Goal: Book appointment/travel/reservation

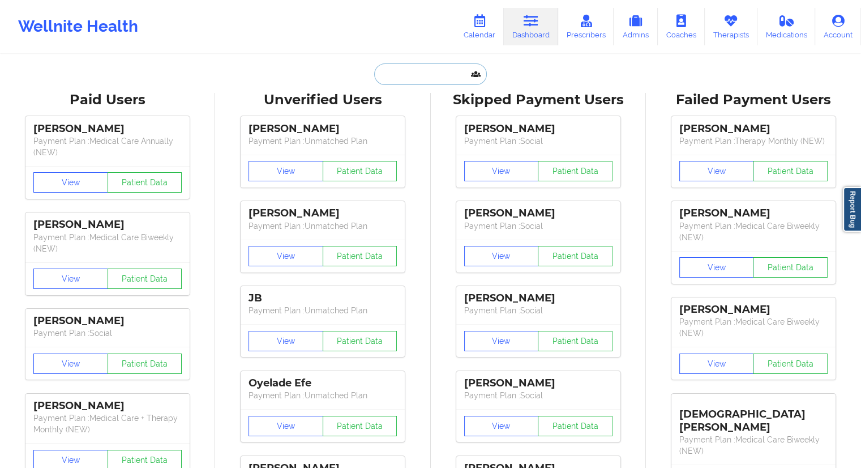
click at [378, 80] on input "text" at bounding box center [430, 74] width 112 height 22
paste input "[PHONE_NUMBER]"
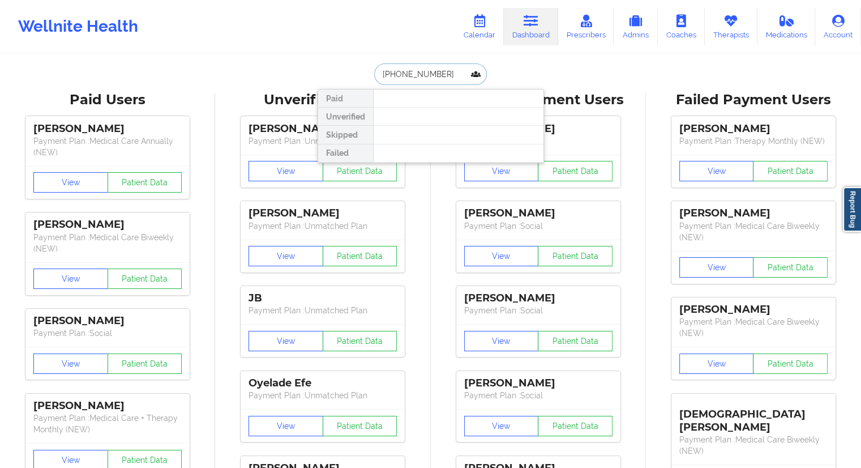
paste input "7024397339"
drag, startPoint x: 444, startPoint y: 74, endPoint x: 340, endPoint y: 68, distance: 104.9
click at [340, 68] on div "[PHONE_NUMBER] Paid Unverified Skipped Failed" at bounding box center [431, 74] width 226 height 22
paste input "[EMAIL_ADDRESS][DOMAIN_NAME]"
type input "[EMAIL_ADDRESS][DOMAIN_NAME]"
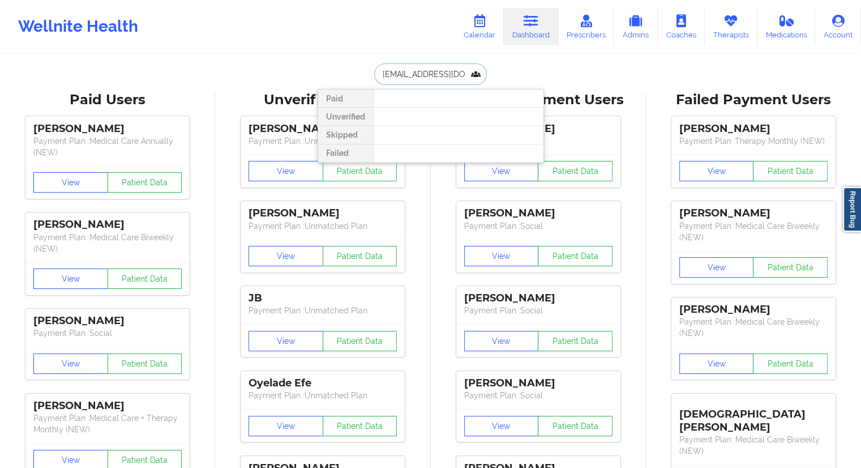
scroll to position [0, 14]
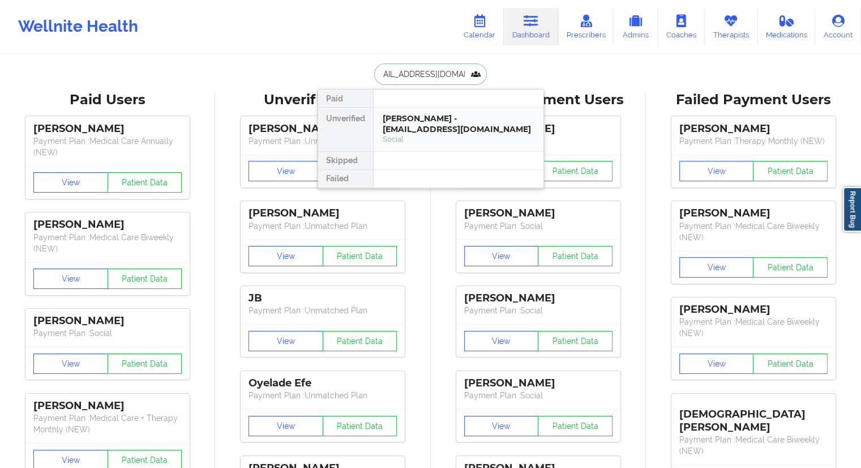
click at [424, 123] on div "[PERSON_NAME] - [EMAIL_ADDRESS][DOMAIN_NAME]" at bounding box center [459, 123] width 152 height 21
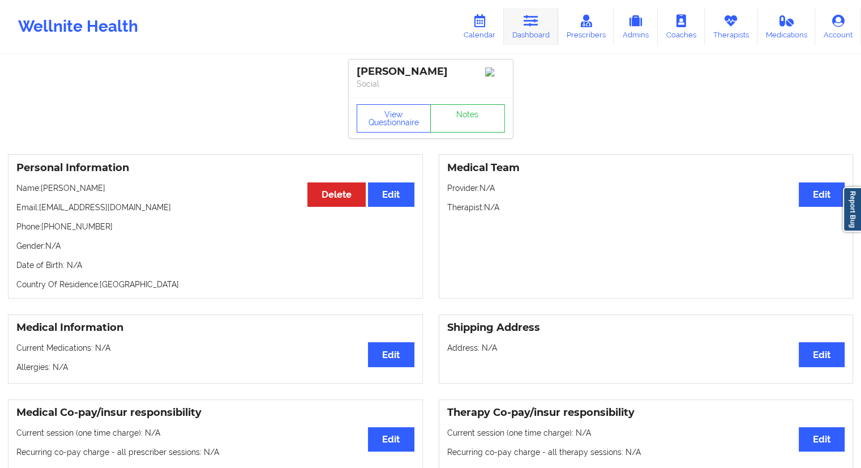
click at [532, 39] on link "Dashboard" at bounding box center [531, 26] width 54 height 37
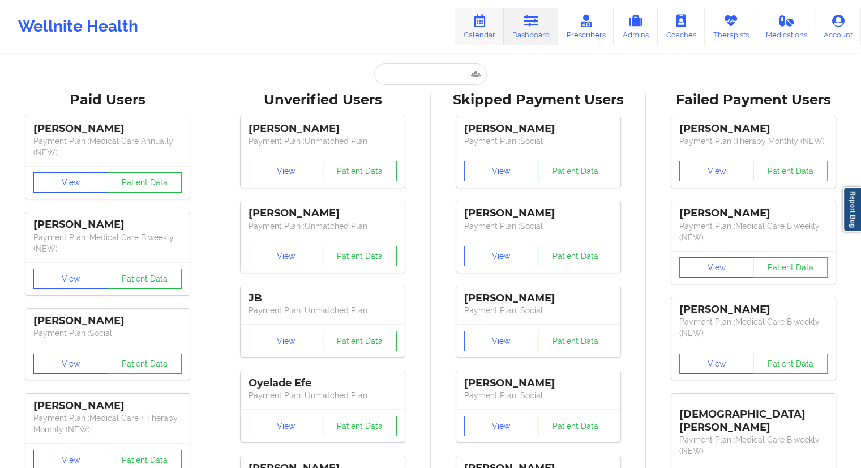
click at [487, 28] on link "Calendar" at bounding box center [479, 26] width 49 height 37
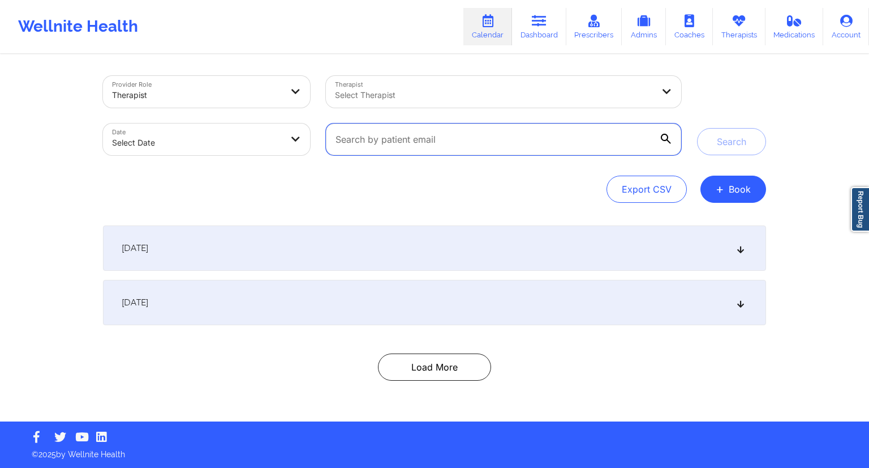
click at [431, 141] on input "text" at bounding box center [503, 139] width 355 height 32
paste input "[EMAIL_ADDRESS][DOMAIN_NAME]"
type input "[EMAIL_ADDRESS][DOMAIN_NAME]"
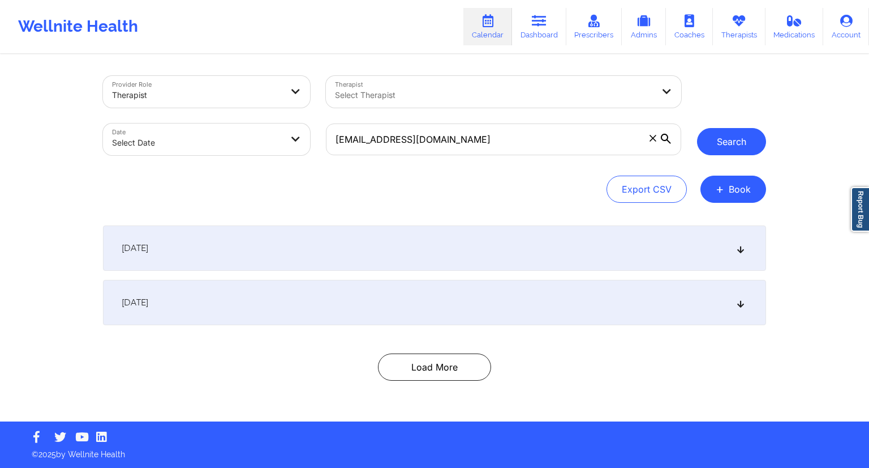
click at [718, 143] on button "Search" at bounding box center [731, 141] width 69 height 27
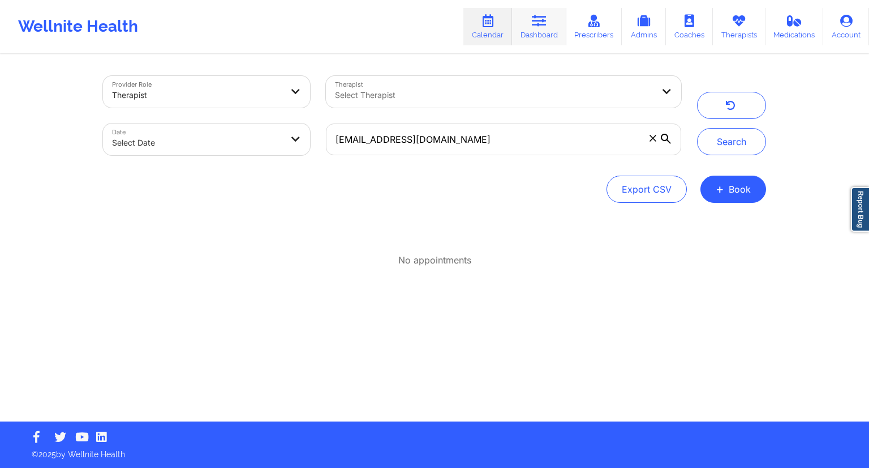
click at [544, 20] on icon at bounding box center [539, 21] width 15 height 12
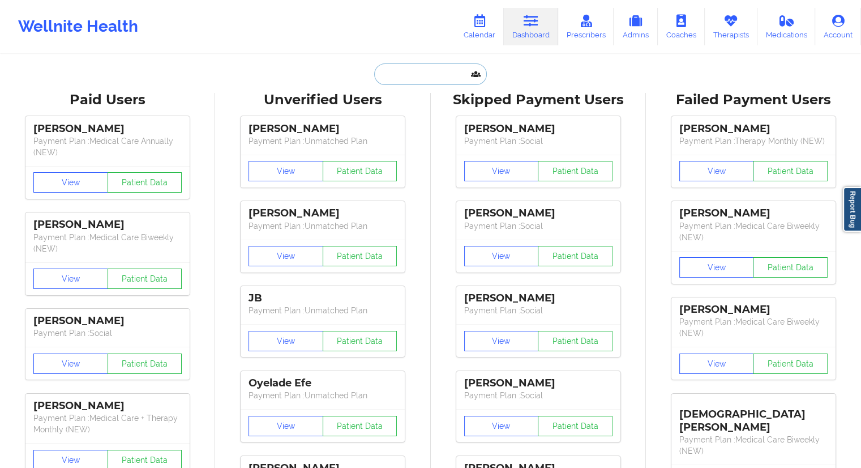
click at [397, 76] on input "text" at bounding box center [430, 74] width 112 height 22
paste input "[EMAIL_ADDRESS][DOMAIN_NAME]"
type input "[EMAIL_ADDRESS][DOMAIN_NAME]"
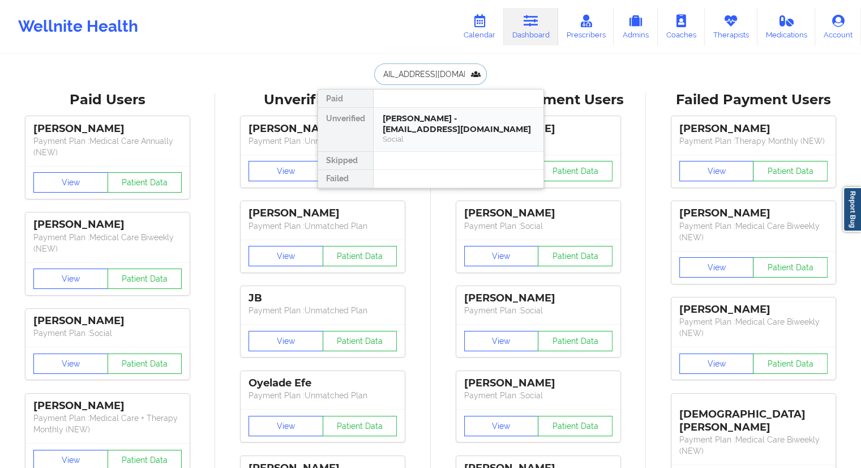
click at [438, 126] on div "[PERSON_NAME] - [EMAIL_ADDRESS][DOMAIN_NAME]" at bounding box center [459, 123] width 152 height 21
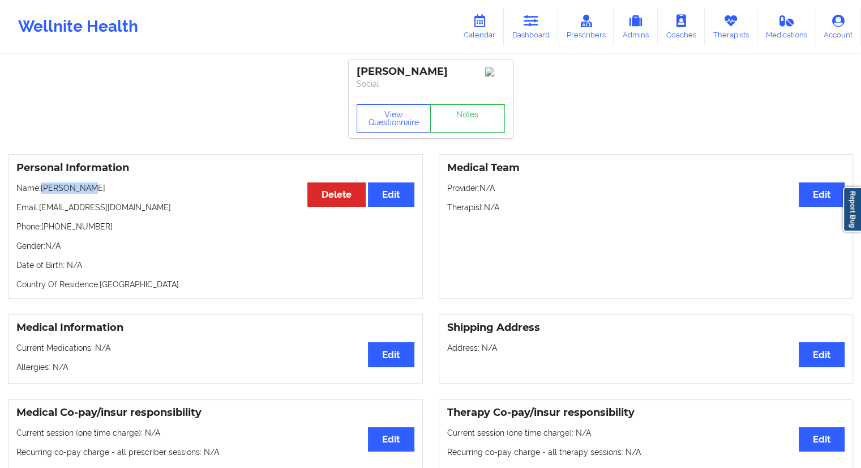
drag, startPoint x: 107, startPoint y: 191, endPoint x: 43, endPoint y: 185, distance: 64.2
click at [43, 185] on p "Name: [PERSON_NAME]" at bounding box center [215, 187] width 398 height 11
copy p "[PERSON_NAME]"
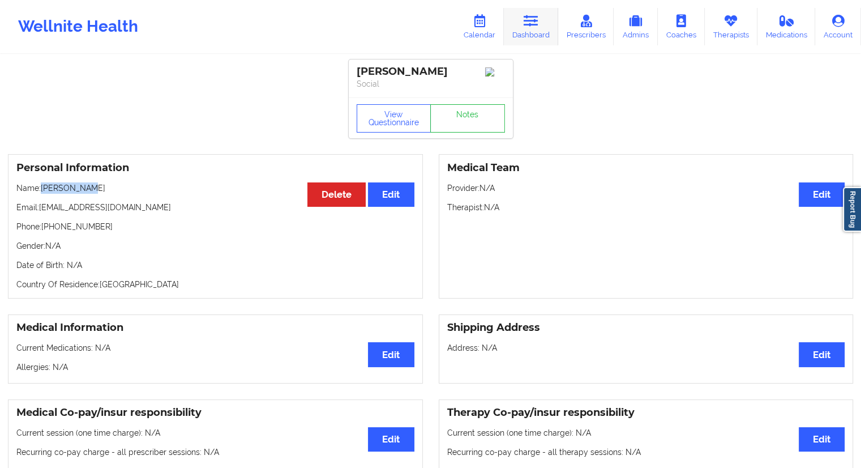
click at [534, 32] on link "Dashboard" at bounding box center [531, 26] width 54 height 37
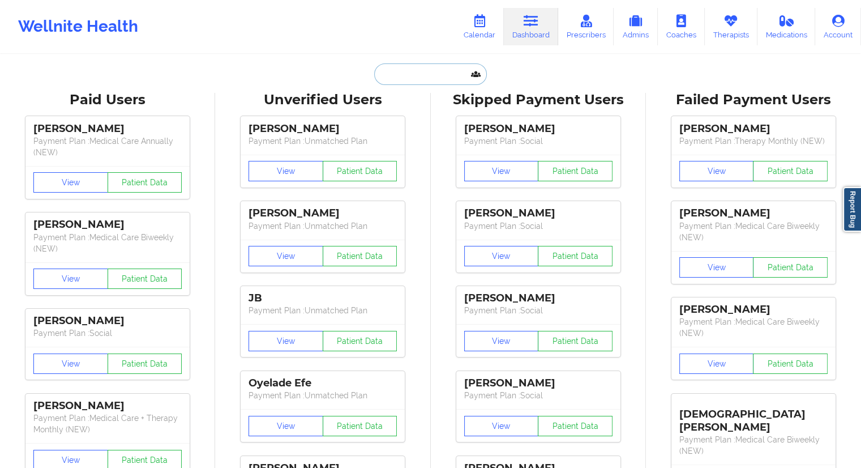
click at [408, 79] on input "text" at bounding box center [430, 74] width 112 height 22
paste input "[PHONE_NUMBER]"
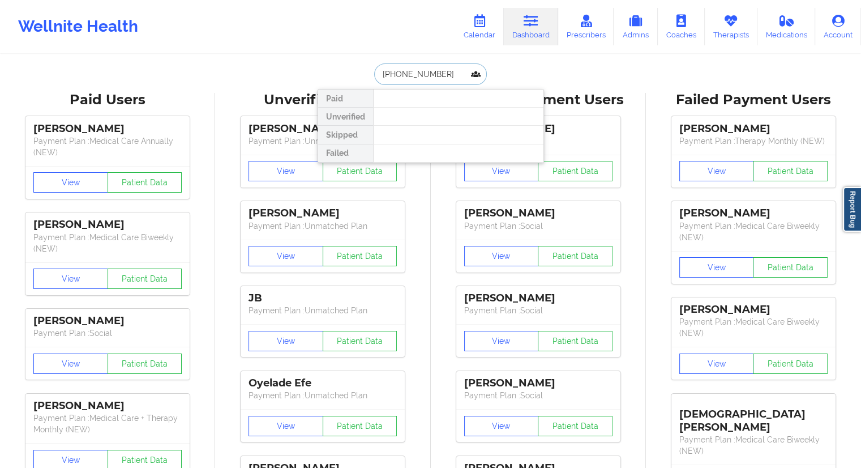
type input "[PHONE_NUMBER]"
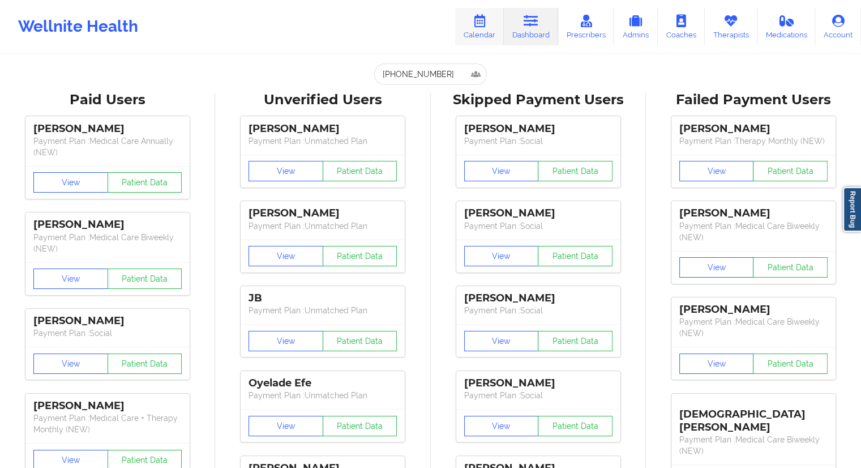
click at [487, 32] on link "Calendar" at bounding box center [479, 26] width 49 height 37
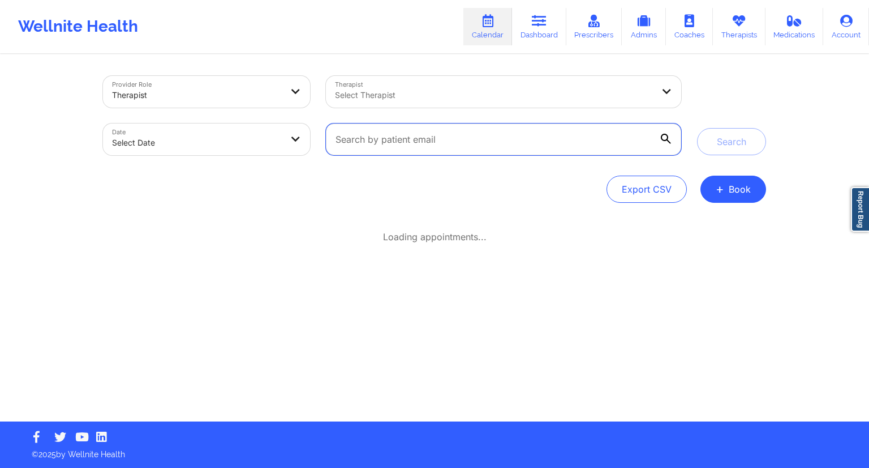
click at [410, 136] on input "text" at bounding box center [503, 139] width 355 height 32
paste input "[EMAIL_ADDRESS][DOMAIN_NAME]"
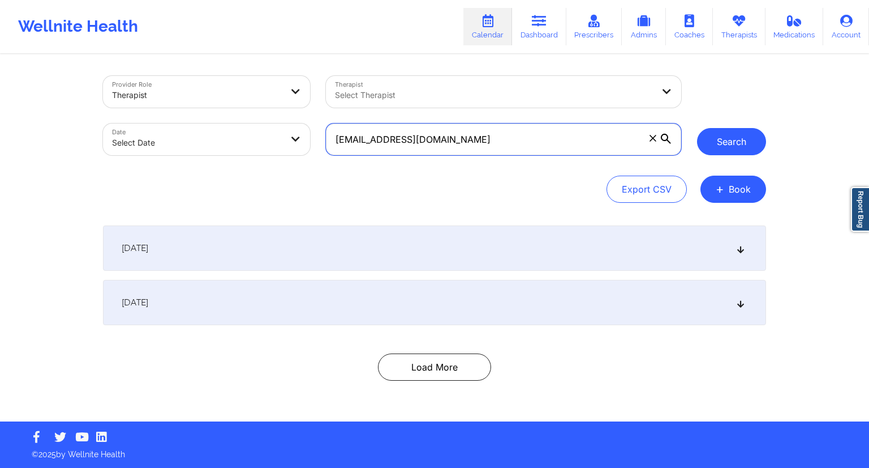
type input "[EMAIL_ADDRESS][DOMAIN_NAME]"
click at [709, 136] on button "Search" at bounding box center [731, 141] width 69 height 27
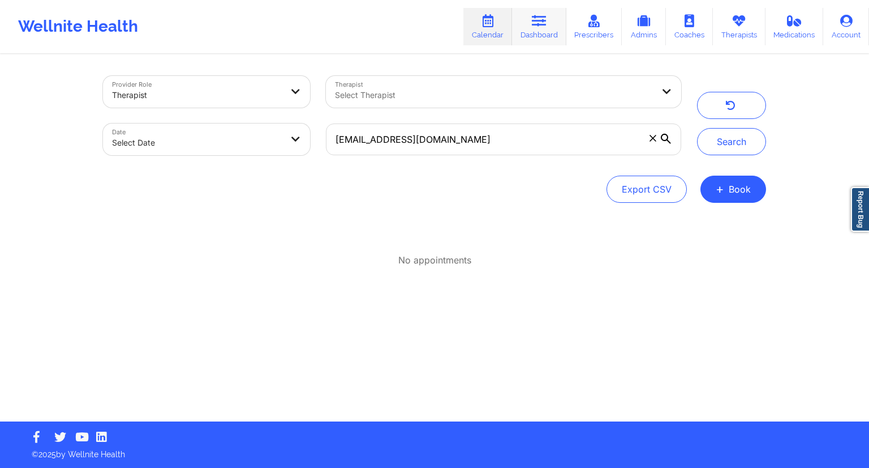
click at [545, 23] on icon at bounding box center [539, 21] width 15 height 12
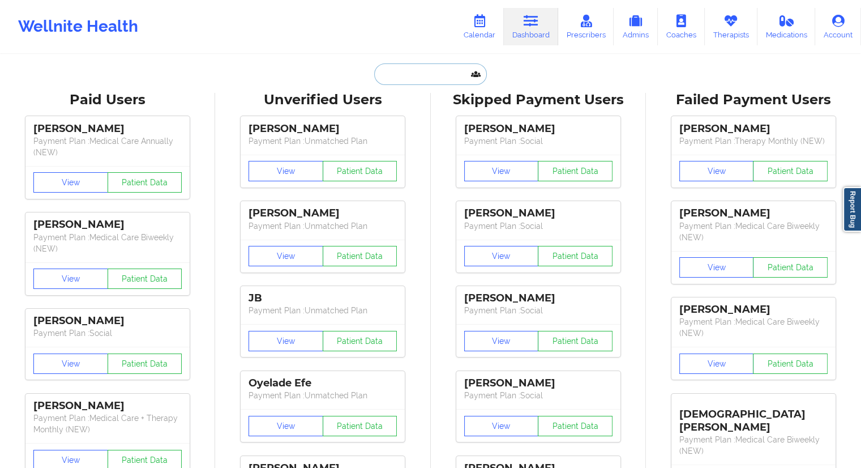
click at [419, 75] on input "text" at bounding box center [430, 74] width 112 height 22
paste input "[EMAIL_ADDRESS][DOMAIN_NAME]"
type input "[EMAIL_ADDRESS][DOMAIN_NAME]"
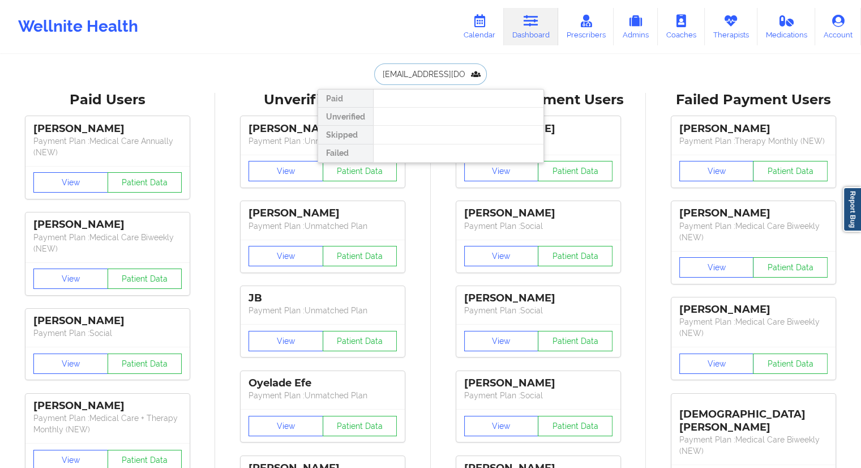
scroll to position [0, 9]
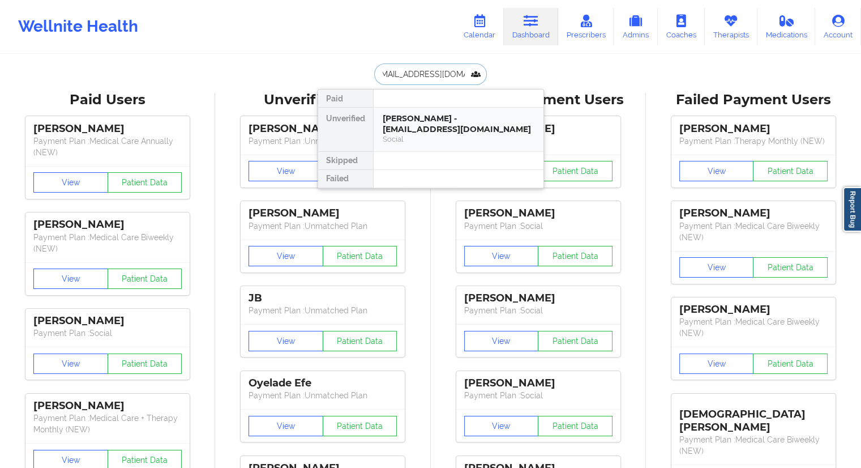
click at [413, 121] on div "[PERSON_NAME] - [EMAIL_ADDRESS][DOMAIN_NAME]" at bounding box center [459, 123] width 152 height 21
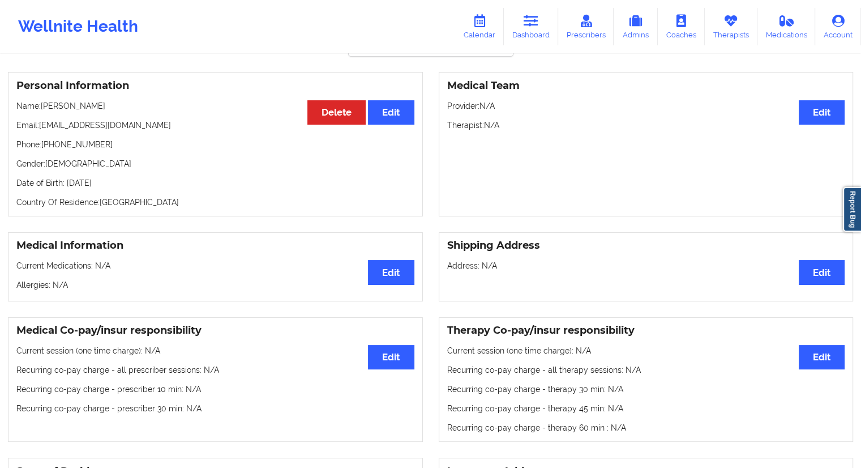
scroll to position [63, 0]
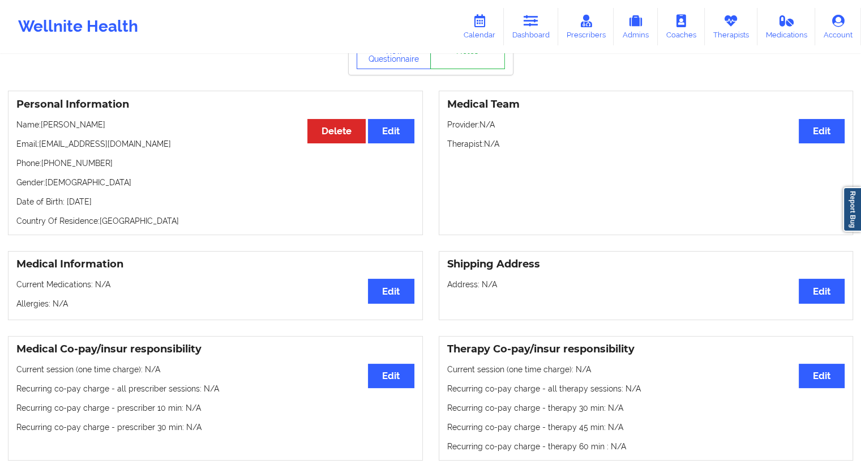
drag, startPoint x: 118, startPoint y: 119, endPoint x: 44, endPoint y: 121, distance: 74.2
click at [44, 121] on div "Personal Information Edit Delete Name: [PERSON_NAME] Email: [EMAIL_ADDRESS][DOM…" at bounding box center [215, 163] width 415 height 144
copy p "[PERSON_NAME]"
drag, startPoint x: 109, startPoint y: 166, endPoint x: 43, endPoint y: 164, distance: 65.7
click at [43, 164] on p "Phone: [PHONE_NUMBER]" at bounding box center [215, 162] width 398 height 11
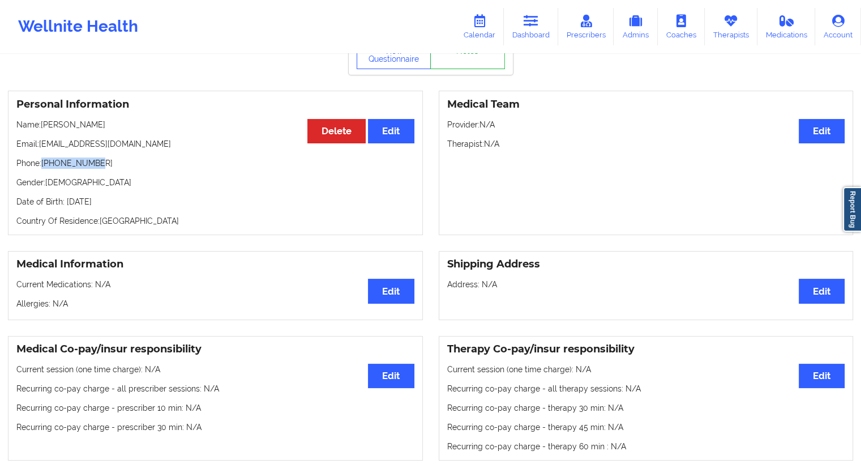
copy p "[PHONE_NUMBER]"
drag, startPoint x: 113, startPoint y: 128, endPoint x: 43, endPoint y: 126, distance: 70.2
click at [43, 126] on p "Name: [PERSON_NAME]" at bounding box center [215, 124] width 398 height 11
copy p "[PERSON_NAME]"
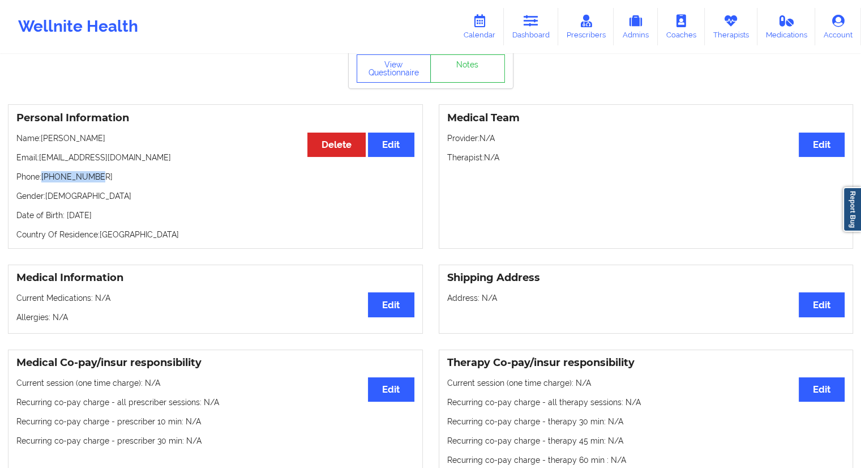
scroll to position [7, 0]
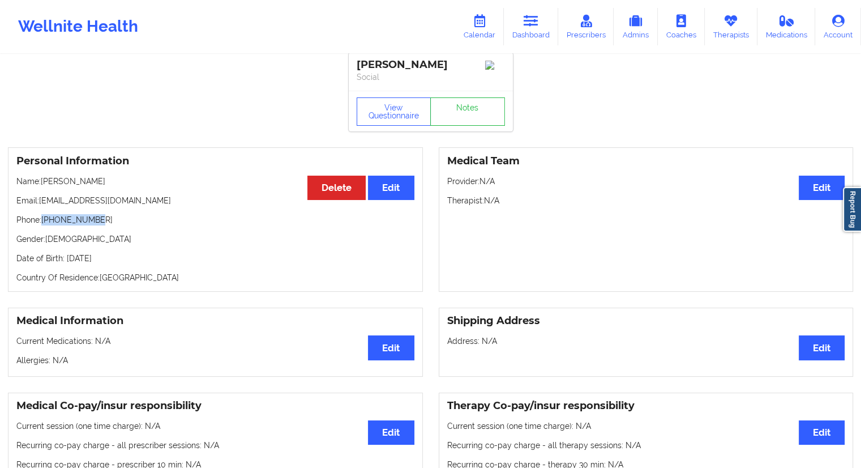
drag, startPoint x: 102, startPoint y: 221, endPoint x: 45, endPoint y: 221, distance: 57.2
click at [45, 221] on p "Phone: [PHONE_NUMBER]" at bounding box center [215, 219] width 398 height 11
copy p "[PHONE_NUMBER]"
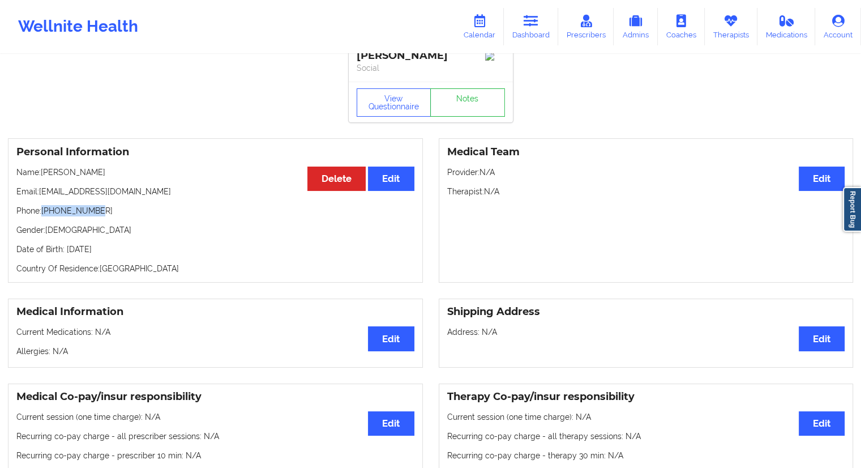
scroll to position [7, 0]
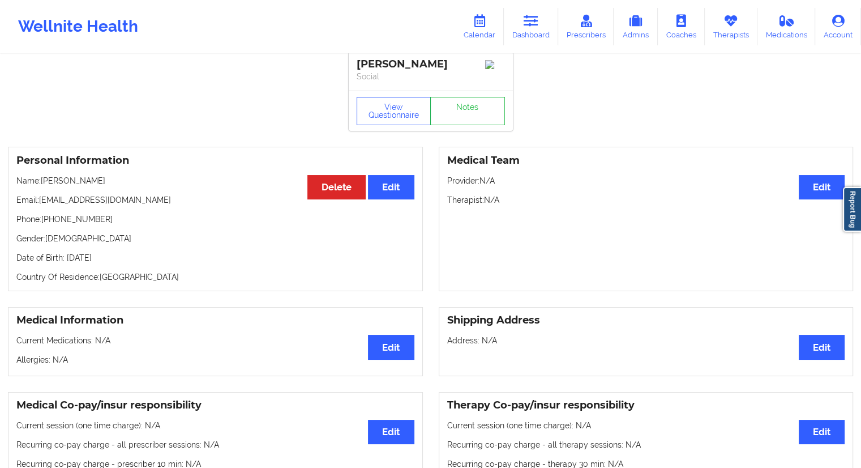
click at [118, 180] on p "Name: [PERSON_NAME]" at bounding box center [215, 180] width 398 height 11
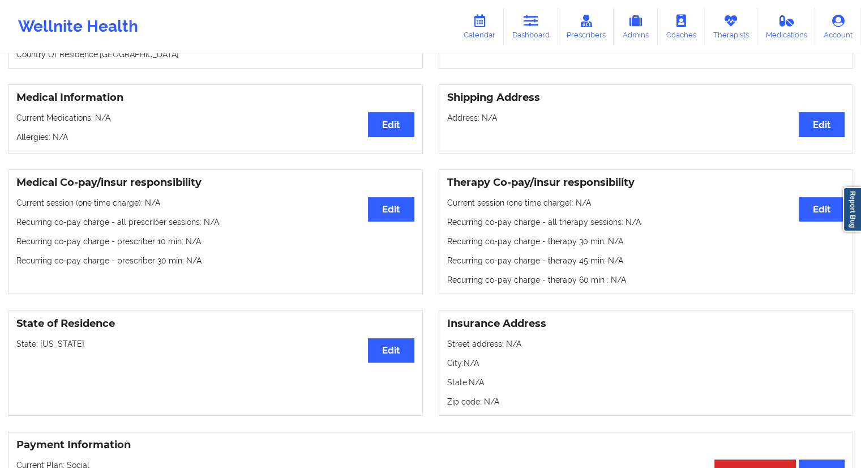
scroll to position [0, 0]
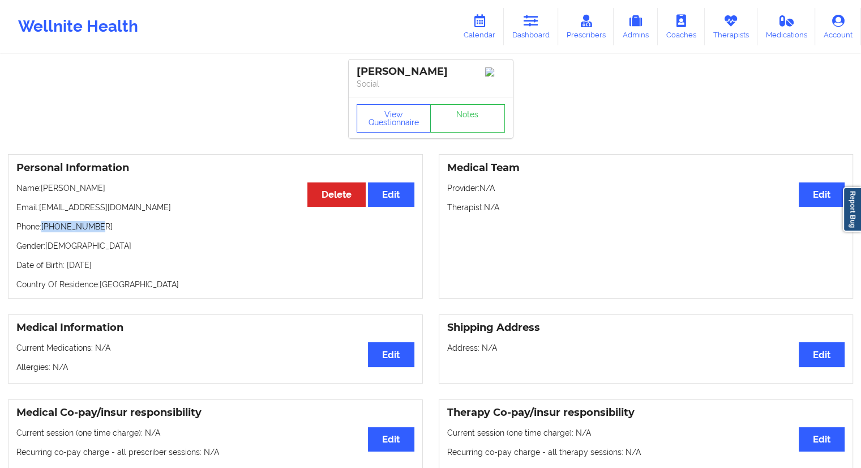
drag, startPoint x: 113, startPoint y: 220, endPoint x: 44, endPoint y: 226, distance: 69.3
click at [44, 226] on div "Personal Information Edit Delete Name: [PERSON_NAME] Email: [EMAIL_ADDRESS][DOM…" at bounding box center [215, 226] width 415 height 144
copy p "[PHONE_NUMBER]"
drag, startPoint x: 118, startPoint y: 191, endPoint x: 41, endPoint y: 190, distance: 76.4
click at [41, 190] on p "Name: [PERSON_NAME]" at bounding box center [215, 187] width 398 height 11
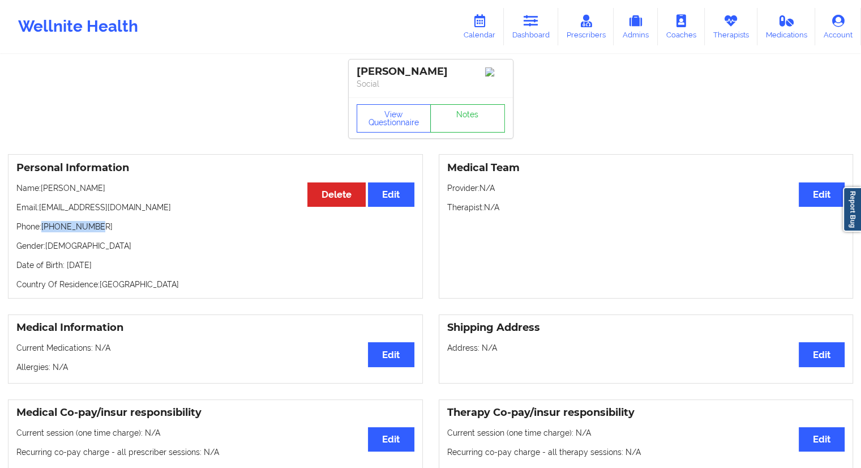
copy p "[PERSON_NAME]"
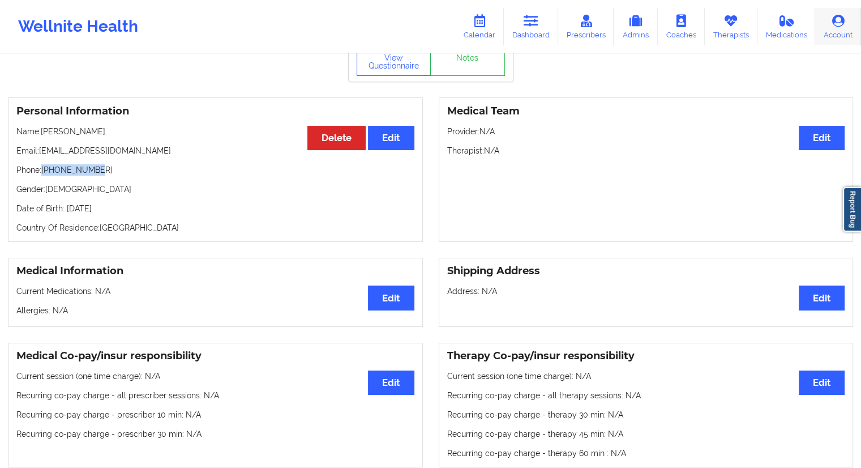
scroll to position [38, 0]
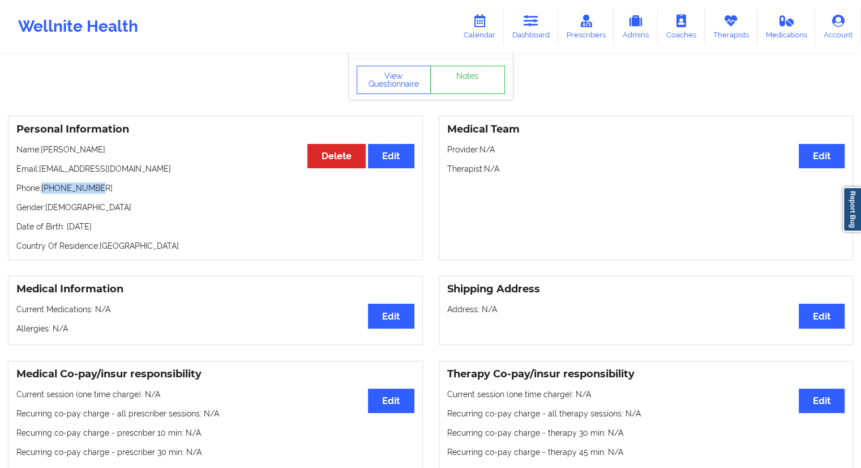
copy p "[PERSON_NAME]"
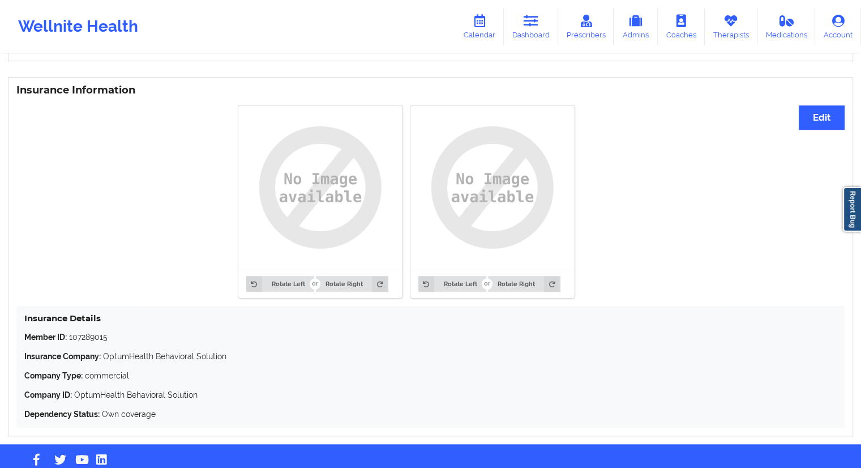
scroll to position [846, 0]
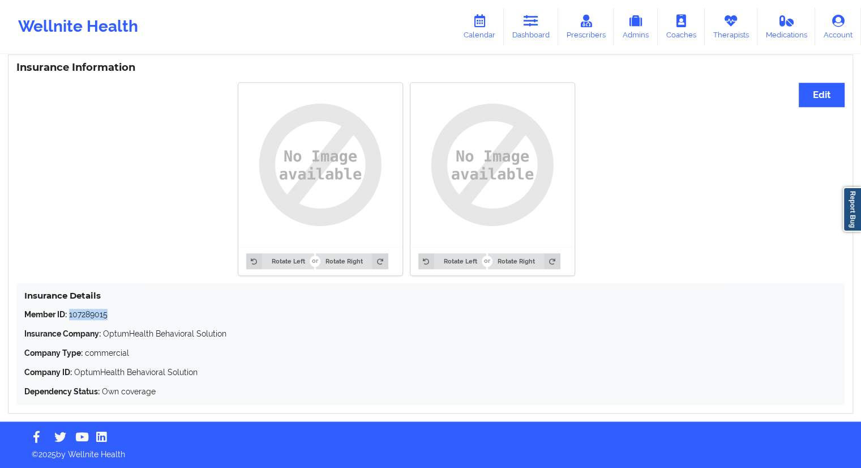
drag, startPoint x: 100, startPoint y: 315, endPoint x: 70, endPoint y: 314, distance: 29.5
click at [70, 314] on p "Member ID: 107289015" at bounding box center [430, 313] width 812 height 11
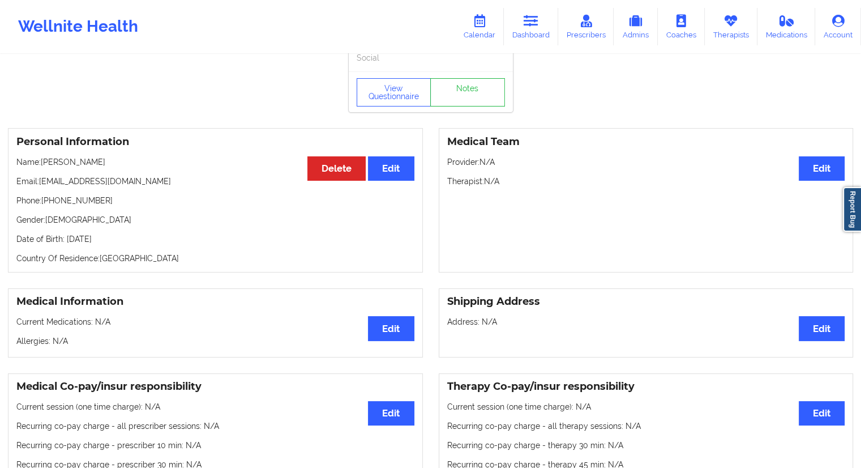
scroll to position [17, 0]
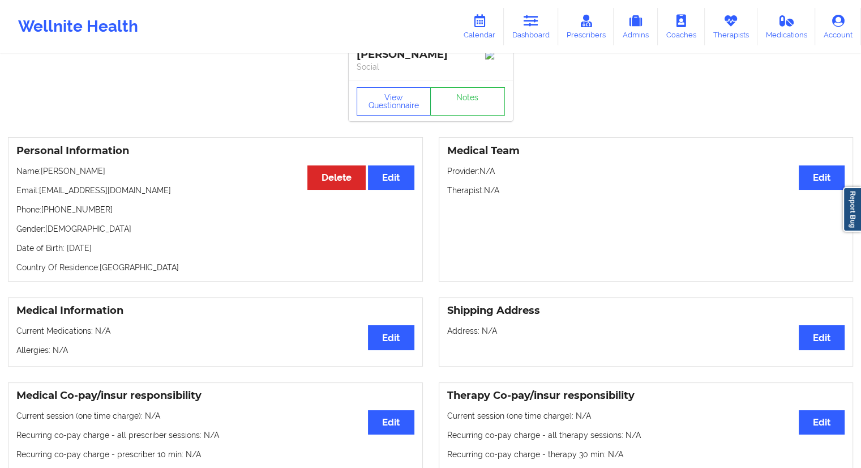
drag, startPoint x: 154, startPoint y: 246, endPoint x: 120, endPoint y: 246, distance: 34.0
click at [120, 246] on p "Date of Birth: [DEMOGRAPHIC_DATA]" at bounding box center [215, 247] width 398 height 11
drag, startPoint x: 100, startPoint y: 216, endPoint x: 47, endPoint y: 214, distance: 53.2
click at [47, 214] on p "Phone: [PHONE_NUMBER]" at bounding box center [215, 209] width 398 height 11
click at [87, 207] on p "Phone: [PHONE_NUMBER]" at bounding box center [215, 209] width 398 height 11
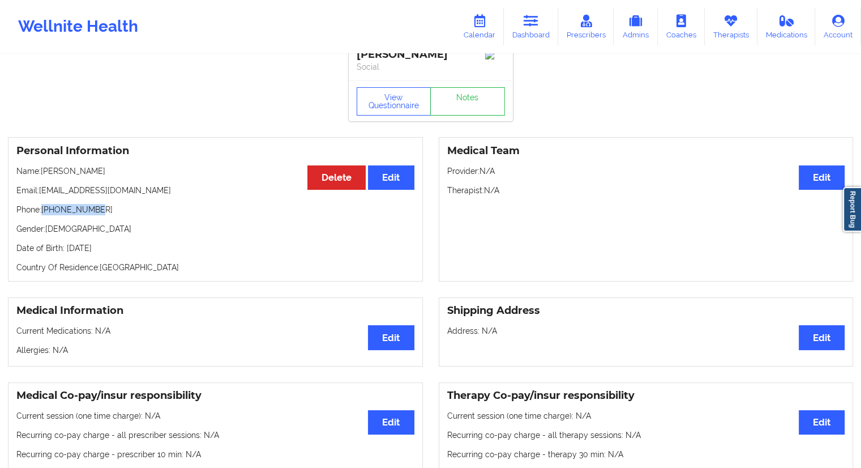
drag, startPoint x: 106, startPoint y: 209, endPoint x: 43, endPoint y: 209, distance: 62.8
click at [43, 209] on p "Phone: [PHONE_NUMBER]" at bounding box center [215, 209] width 398 height 11
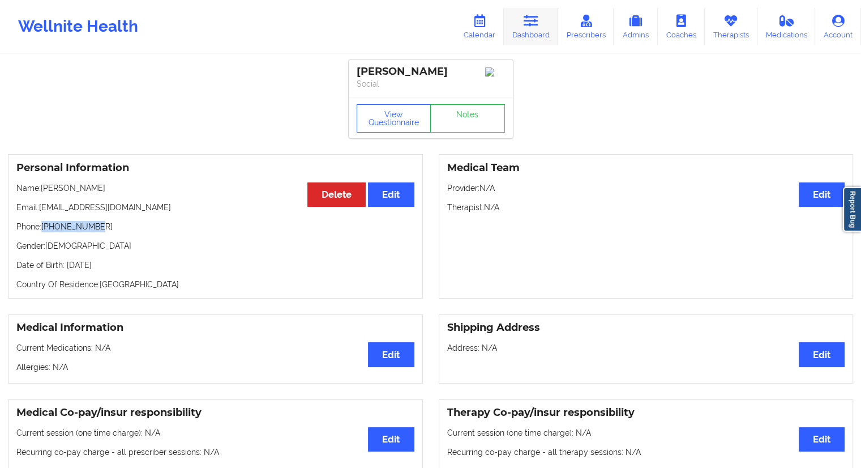
drag, startPoint x: 521, startPoint y: 35, endPoint x: 518, endPoint y: 44, distance: 9.7
click at [521, 35] on link "Dashboard" at bounding box center [531, 26] width 54 height 37
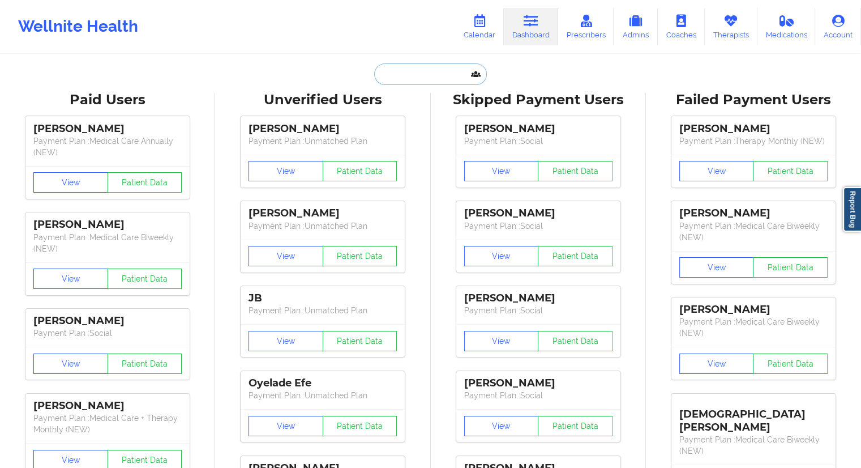
click at [430, 74] on input "text" at bounding box center [430, 74] width 112 height 22
paste input "[PHONE_NUMBER]"
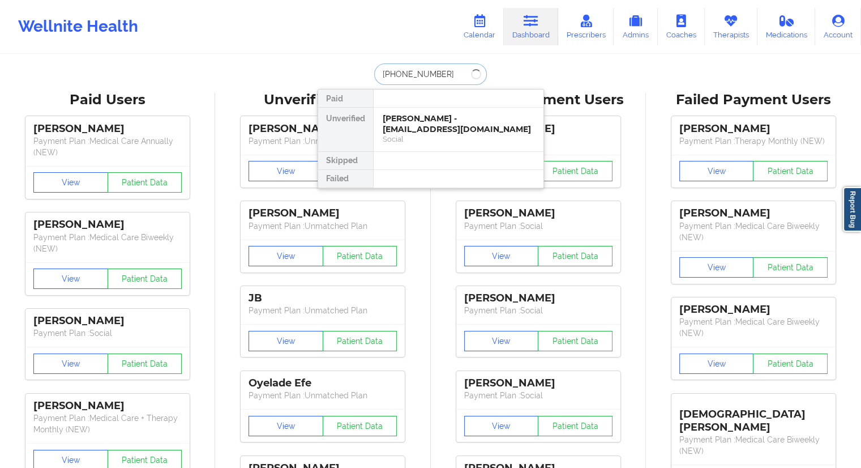
type input "[PHONE_NUMBER]"
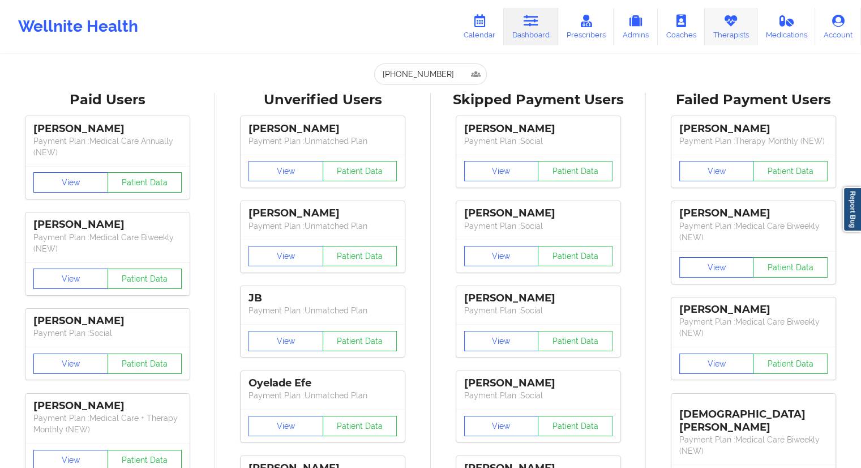
click at [726, 33] on link "Therapists" at bounding box center [731, 26] width 53 height 37
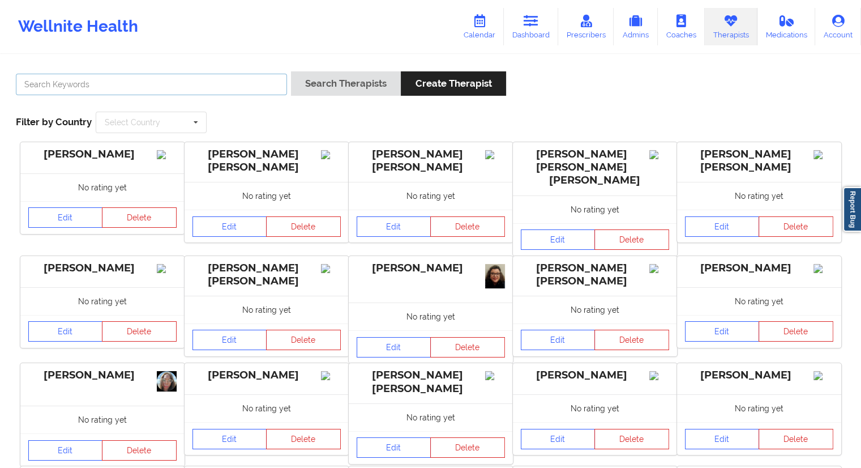
click at [90, 82] on input "text" at bounding box center [151, 85] width 271 height 22
paste input "Zanthresa Hampton"
type input "Zanthresa"
click at [333, 85] on button "Search Therapists" at bounding box center [346, 83] width 110 height 24
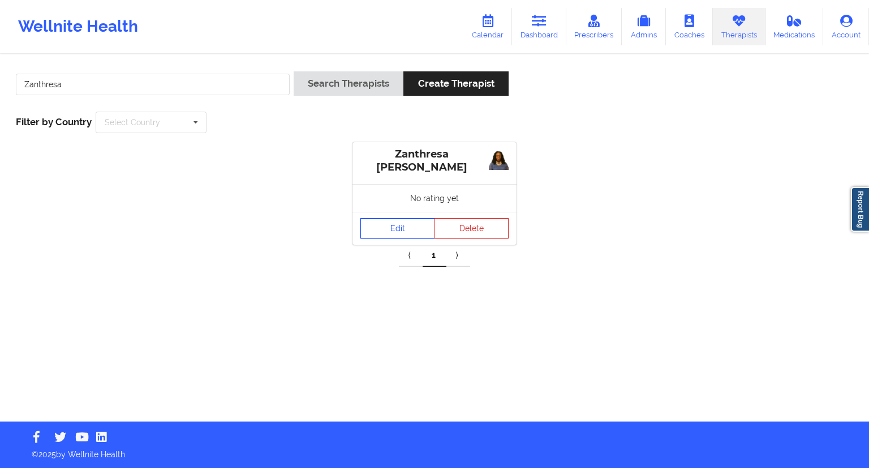
click at [391, 233] on link "Edit" at bounding box center [398, 228] width 75 height 20
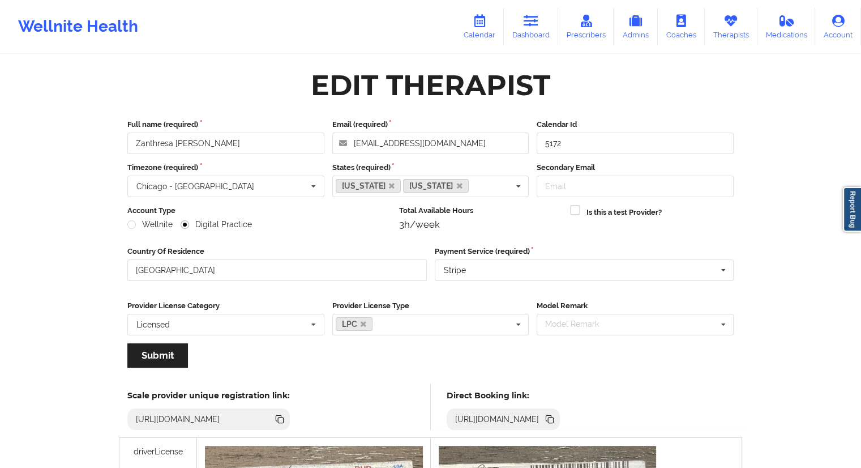
click at [537, 350] on div "Full name (required) Zanthresa [PERSON_NAME] Email (required) [EMAIL_ADDRESS][D…" at bounding box center [430, 247] width 622 height 272
click at [556, 414] on icon at bounding box center [549, 419] width 12 height 12
click at [491, 32] on link "Calendar" at bounding box center [479, 26] width 49 height 37
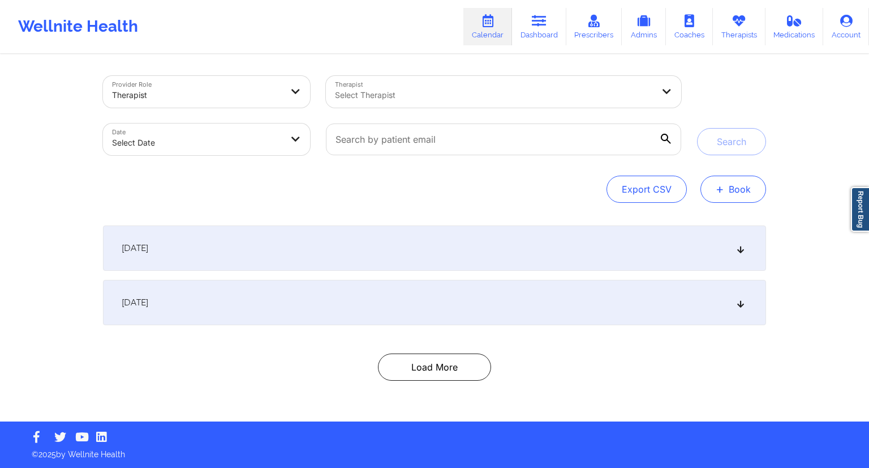
click at [715, 180] on button "+ Book" at bounding box center [734, 188] width 66 height 27
click at [713, 222] on button "Therapy Session" at bounding box center [714, 225] width 87 height 19
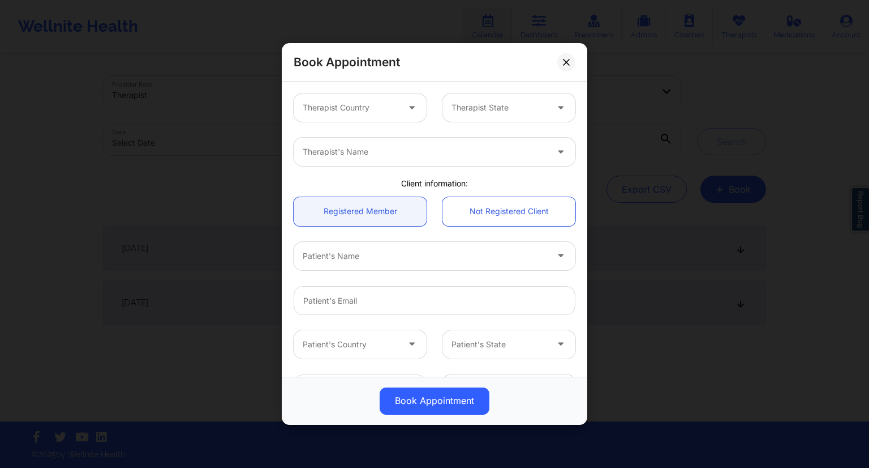
click at [337, 160] on div "Therapist's Name" at bounding box center [421, 152] width 255 height 28
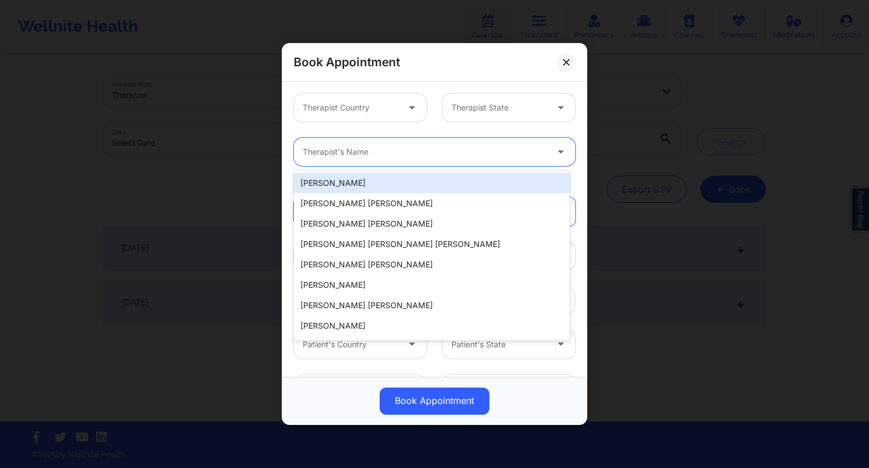
paste input "[PERSON_NAME]"
type input "[PERSON_NAME]"
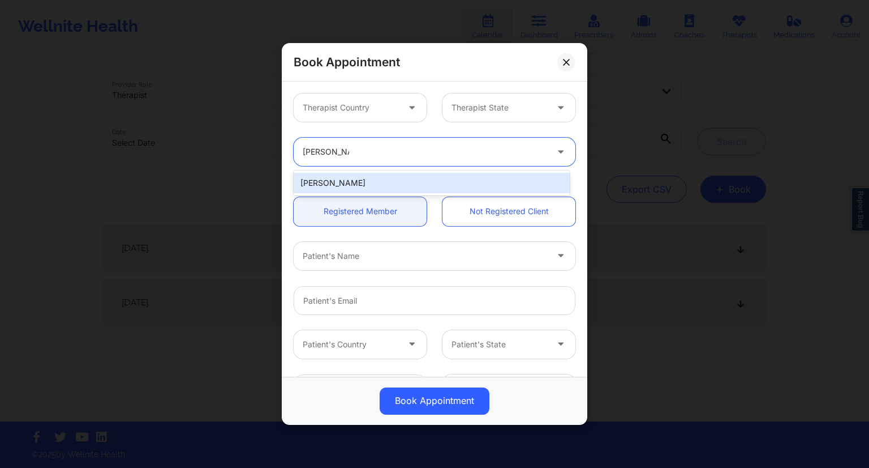
click at [391, 180] on div "[PERSON_NAME]" at bounding box center [432, 183] width 276 height 20
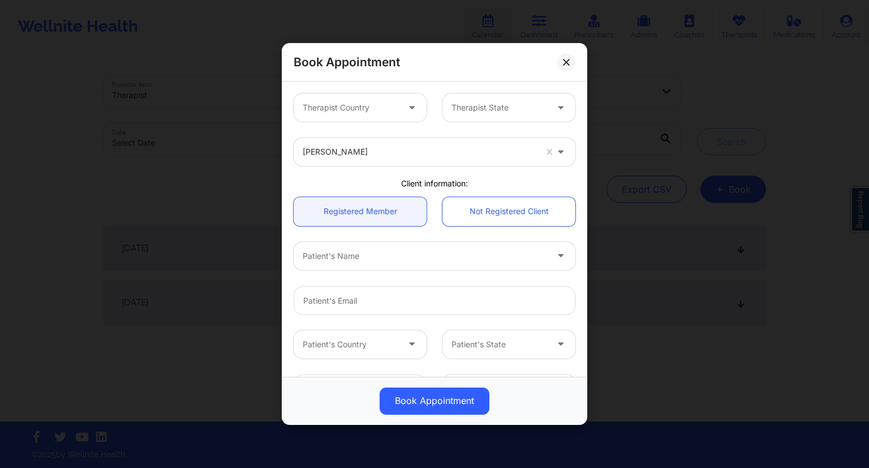
click at [412, 127] on div "Therapist Country Therapist State" at bounding box center [435, 107] width 298 height 44
click at [574, 61] on button at bounding box center [567, 62] width 18 height 18
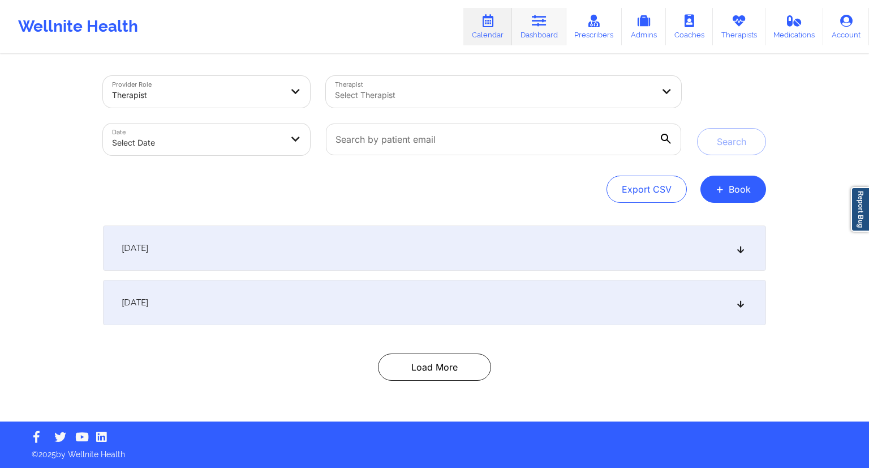
click at [530, 33] on link "Dashboard" at bounding box center [539, 26] width 54 height 37
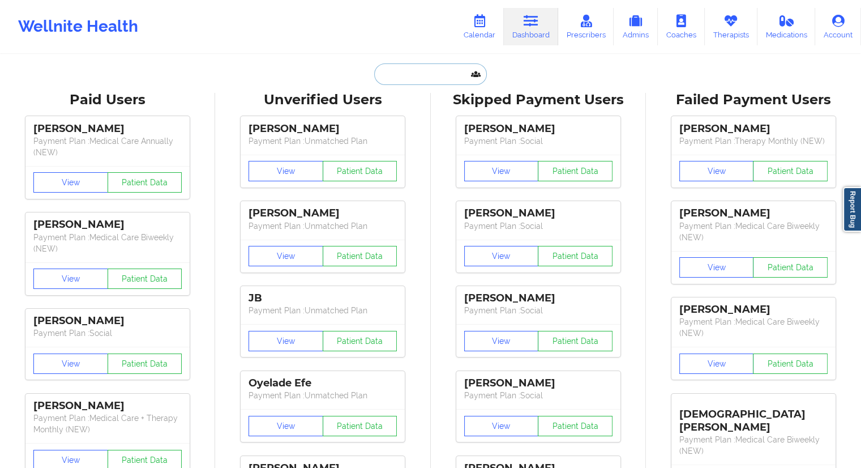
click at [392, 83] on input "text" at bounding box center [430, 74] width 112 height 22
paste input "[PERSON_NAME] Py"
type input "[PERSON_NAME] Py"
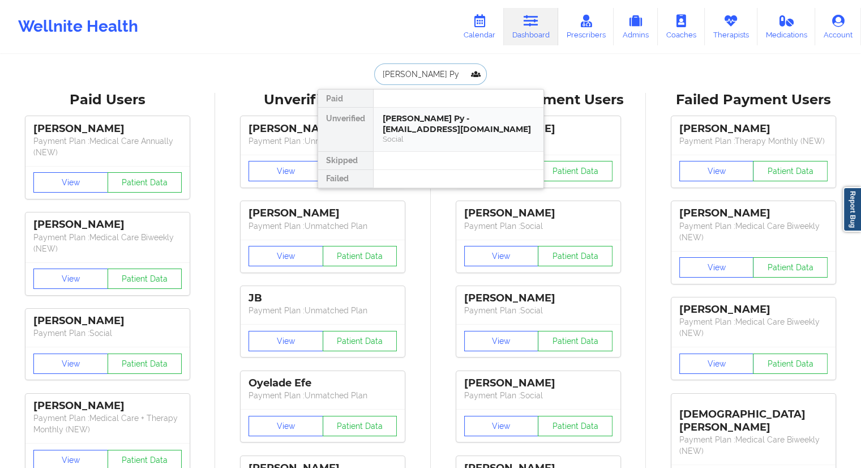
click at [401, 134] on div "Social" at bounding box center [459, 139] width 152 height 10
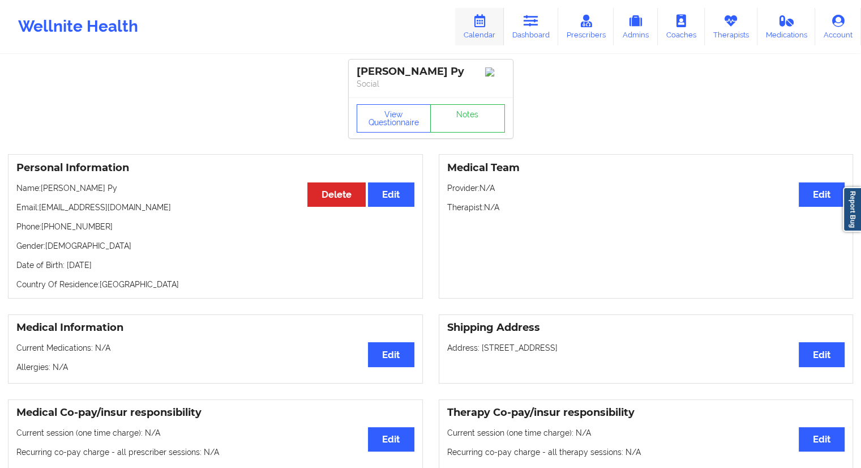
click at [485, 28] on link "Calendar" at bounding box center [479, 26] width 49 height 37
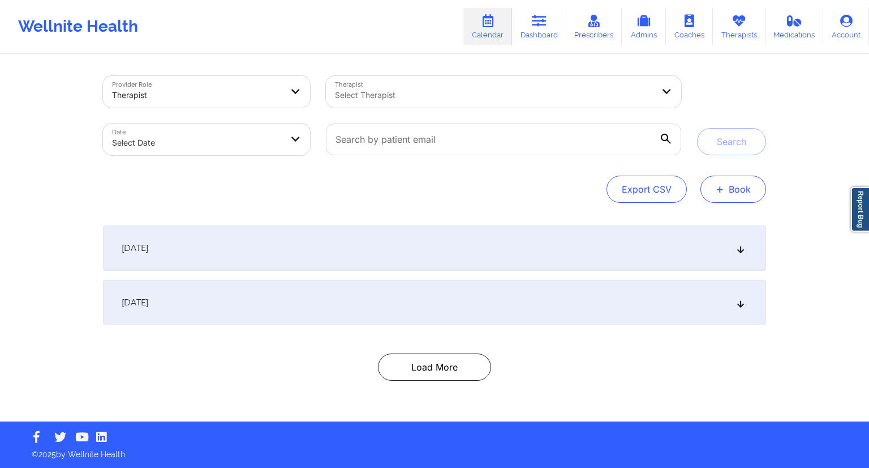
click at [724, 186] on button "+ Book" at bounding box center [734, 188] width 66 height 27
click at [714, 220] on button "Therapy Session" at bounding box center [714, 225] width 87 height 19
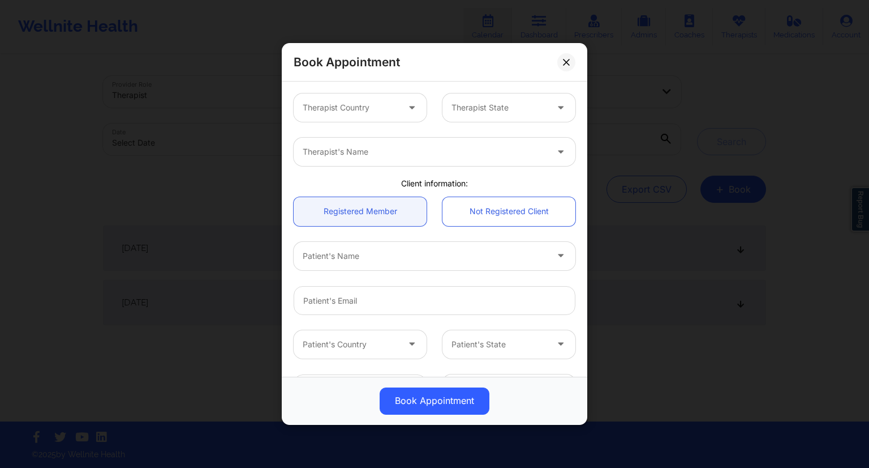
click at [358, 112] on div at bounding box center [351, 108] width 96 height 14
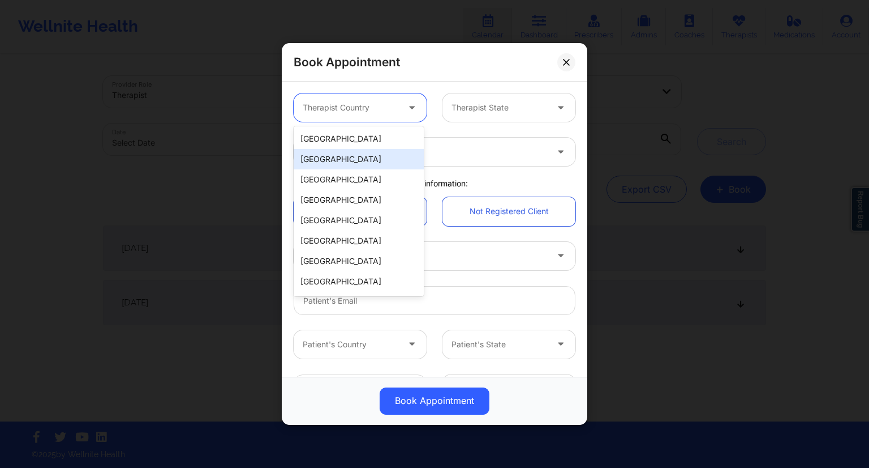
click at [460, 128] on div "9 results available. Use Up and Down to choose options, press Enter to select t…" at bounding box center [435, 107] width 298 height 44
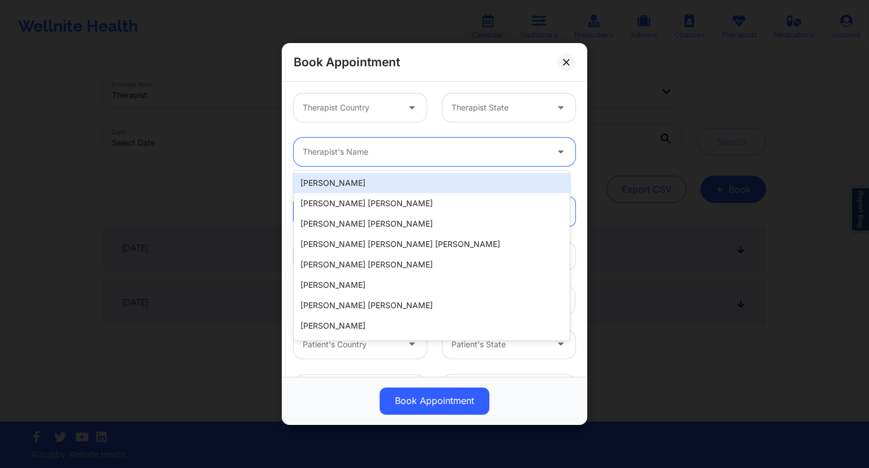
click at [400, 156] on div at bounding box center [425, 152] width 245 height 14
paste input "[PERSON_NAME]"
type input "[PERSON_NAME]"
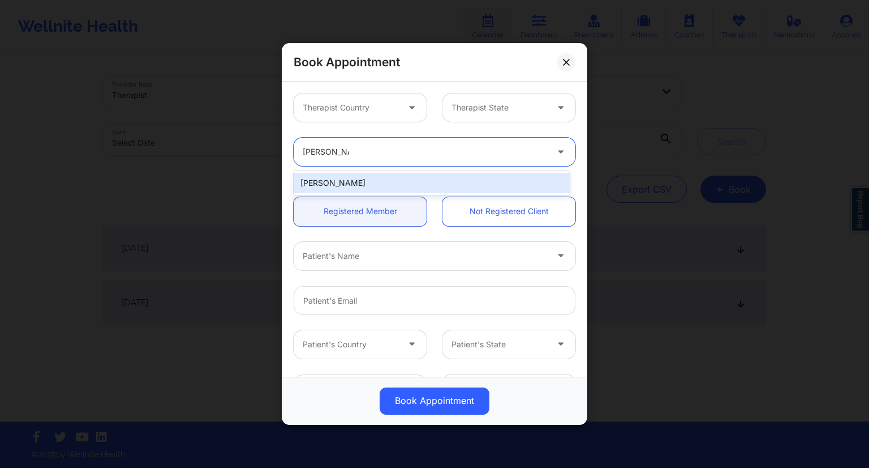
click at [360, 181] on div "[PERSON_NAME]" at bounding box center [432, 183] width 276 height 20
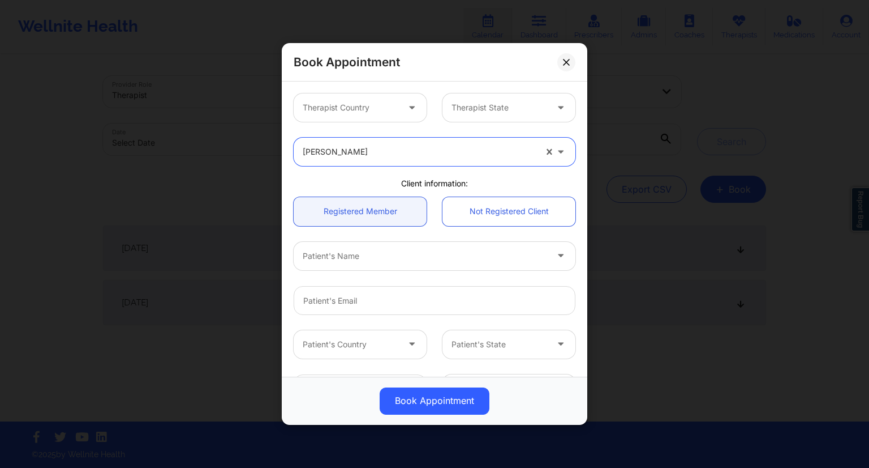
click at [392, 130] on div "option [PERSON_NAME], selected. [PERSON_NAME]" at bounding box center [435, 152] width 298 height 44
click at [400, 105] on div at bounding box center [413, 107] width 27 height 28
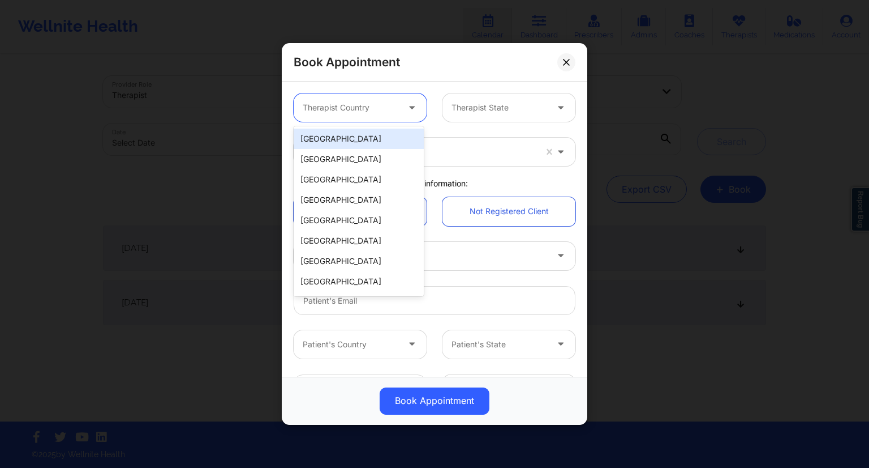
click at [345, 130] on div "[GEOGRAPHIC_DATA]" at bounding box center [359, 138] width 130 height 20
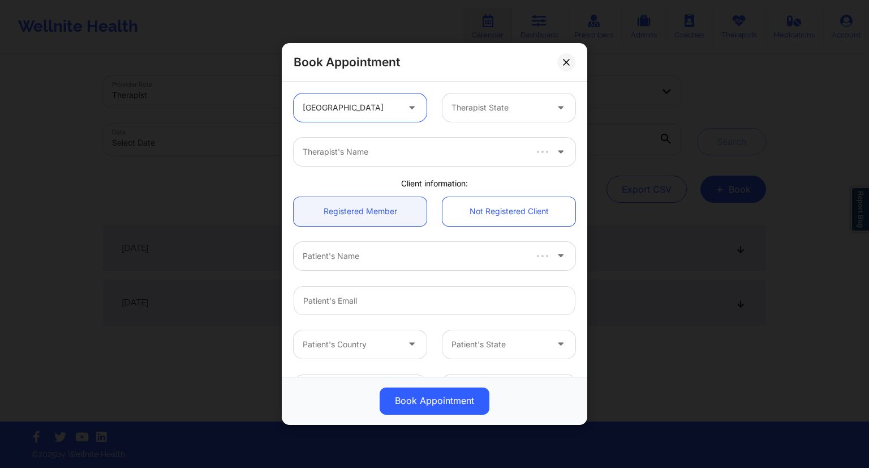
click at [487, 93] on div "Therapist State" at bounding box center [496, 107] width 106 height 28
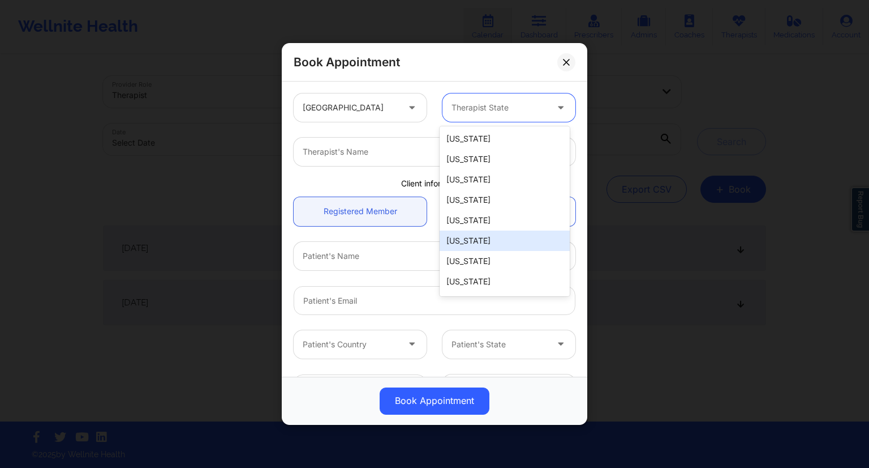
click at [475, 241] on div "[US_STATE]" at bounding box center [505, 240] width 130 height 20
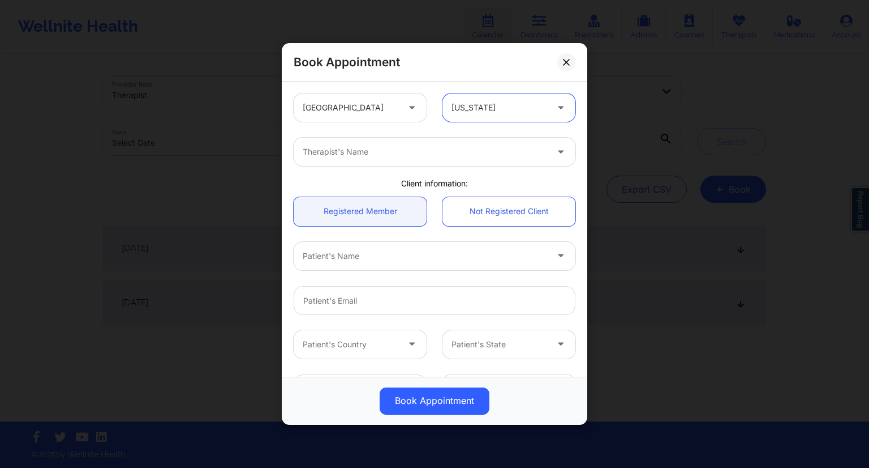
click at [384, 176] on div "United States option [US_STATE], selected. [US_STATE] Therapist's Name Client i…" at bounding box center [435, 321] width 298 height 473
click at [361, 259] on div at bounding box center [425, 256] width 245 height 14
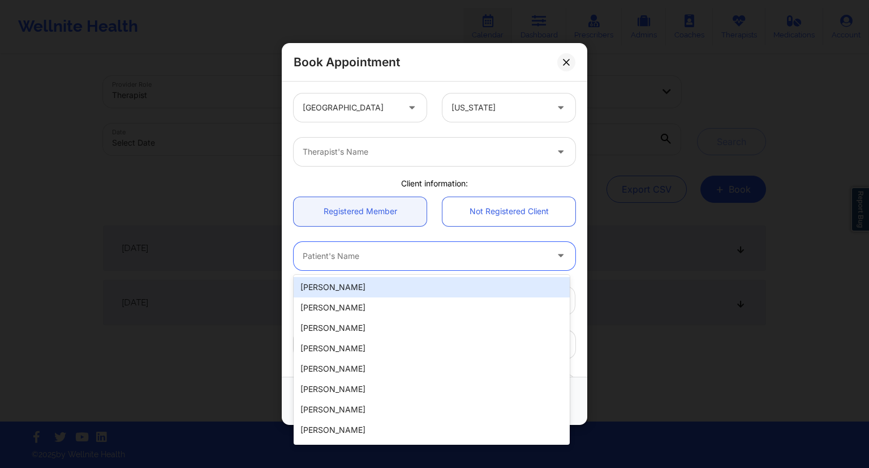
paste input "[PERSON_NAME] Py"
type input "[PERSON_NAME] Py"
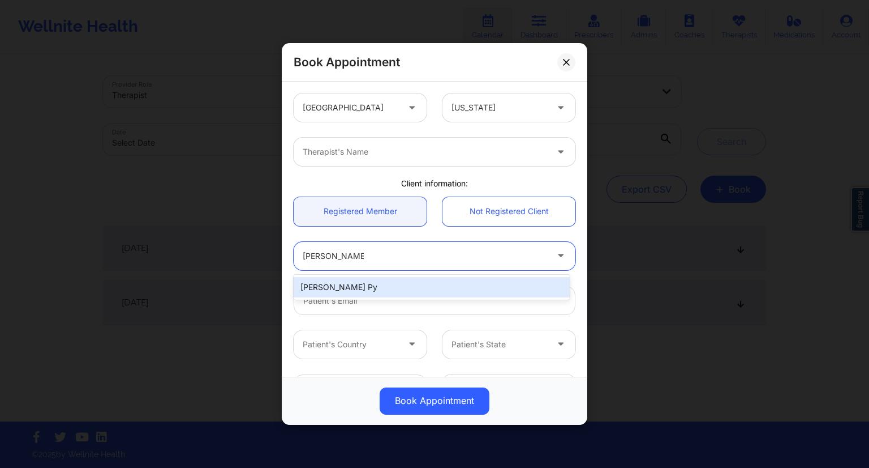
click at [351, 287] on div "[PERSON_NAME] Py" at bounding box center [432, 287] width 276 height 20
type input "[EMAIL_ADDRESS][DOMAIN_NAME]"
type input "[PHONE_NUMBER]"
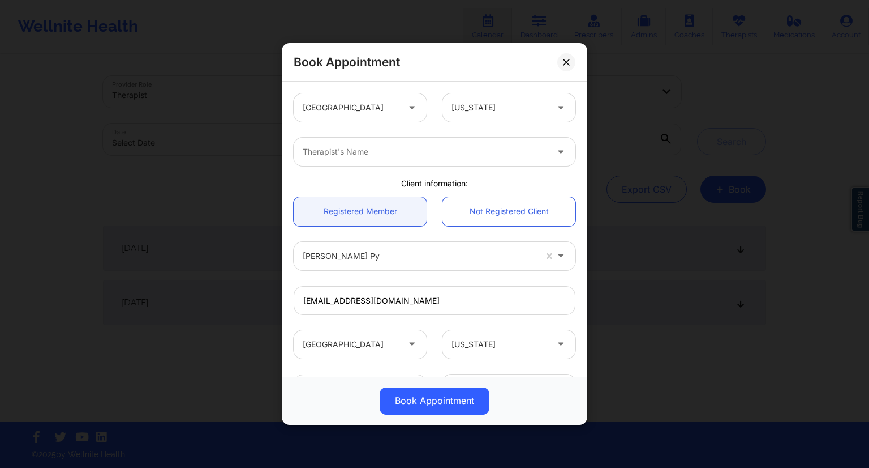
drag, startPoint x: 521, startPoint y: 316, endPoint x: 557, endPoint y: 294, distance: 42.7
click at [521, 317] on div "[EMAIL_ADDRESS][DOMAIN_NAME]" at bounding box center [435, 300] width 298 height 44
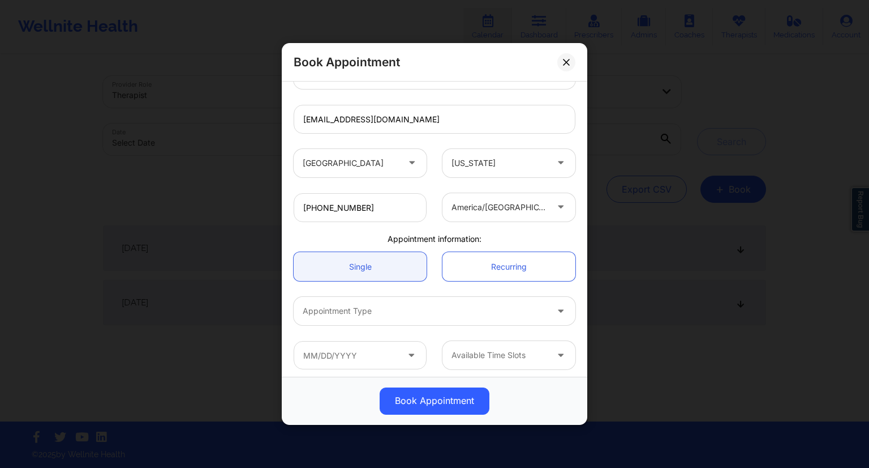
scroll to position [186, 0]
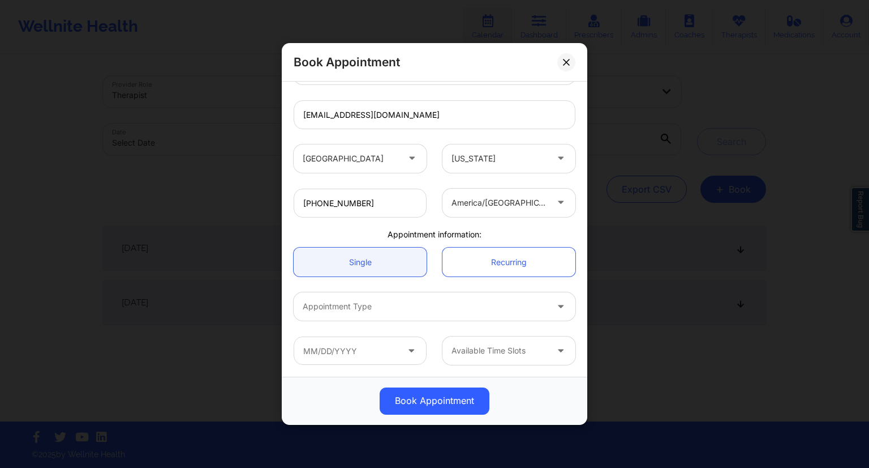
click at [417, 316] on div "Appointment Type" at bounding box center [421, 306] width 255 height 28
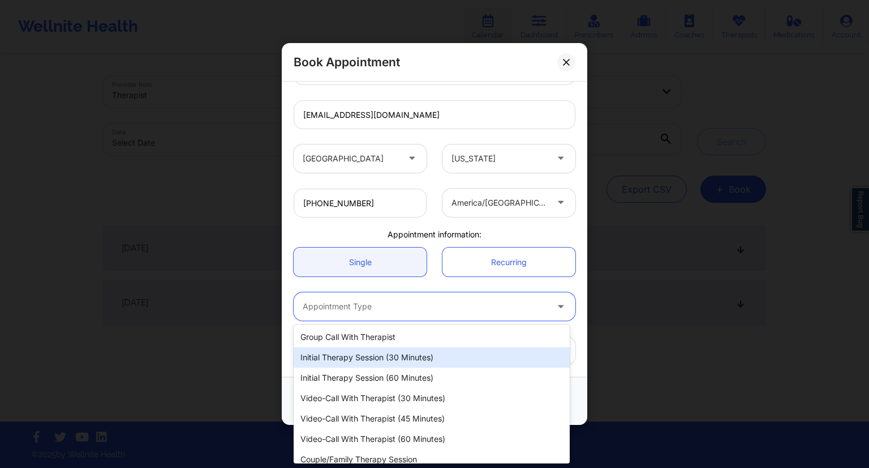
click at [353, 357] on div "Initial Therapy Session (30 minutes)" at bounding box center [432, 357] width 276 height 20
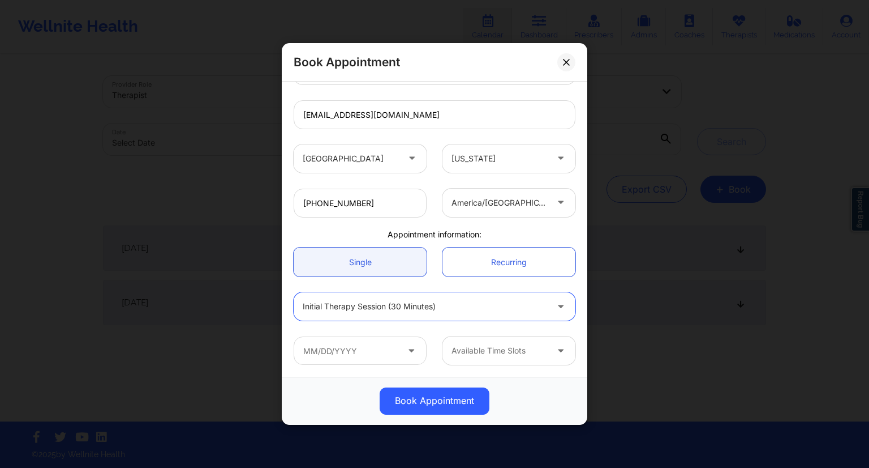
click at [392, 284] on div "option Initial Therapy Session (30 minutes), selected. Initial Therapy Session …" at bounding box center [435, 306] width 298 height 44
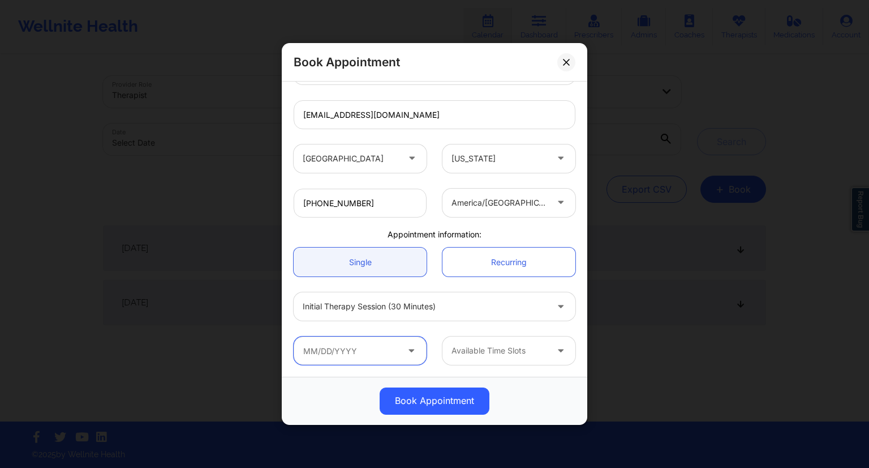
click at [353, 341] on input "text" at bounding box center [360, 350] width 133 height 28
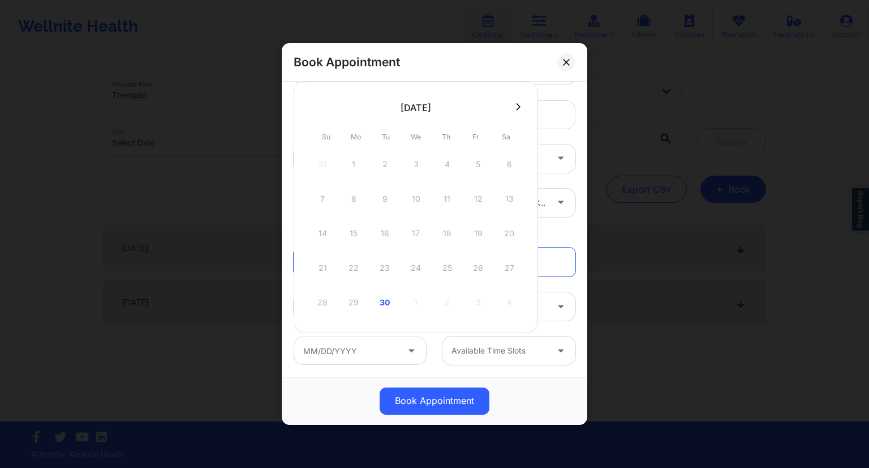
click at [518, 108] on icon at bounding box center [518, 106] width 5 height 8
click at [355, 201] on div "6" at bounding box center [354, 199] width 28 height 32
type input "[DATE]"
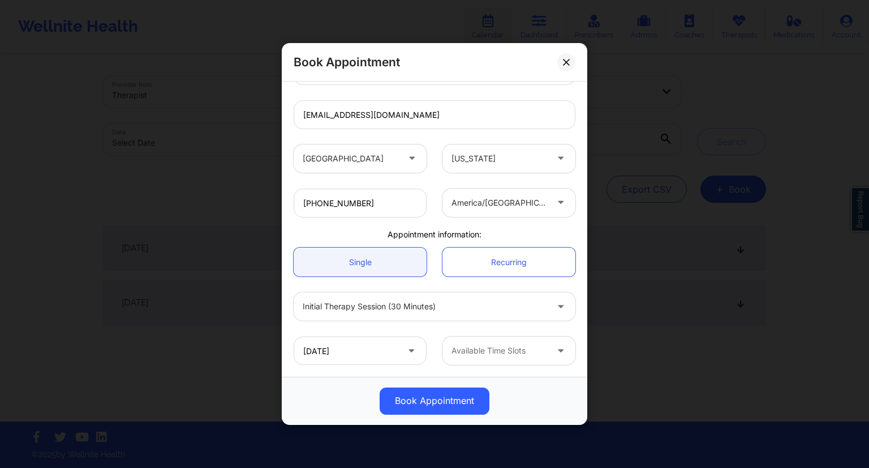
click at [495, 331] on div "[DATE] Available Time Slots" at bounding box center [435, 350] width 298 height 44
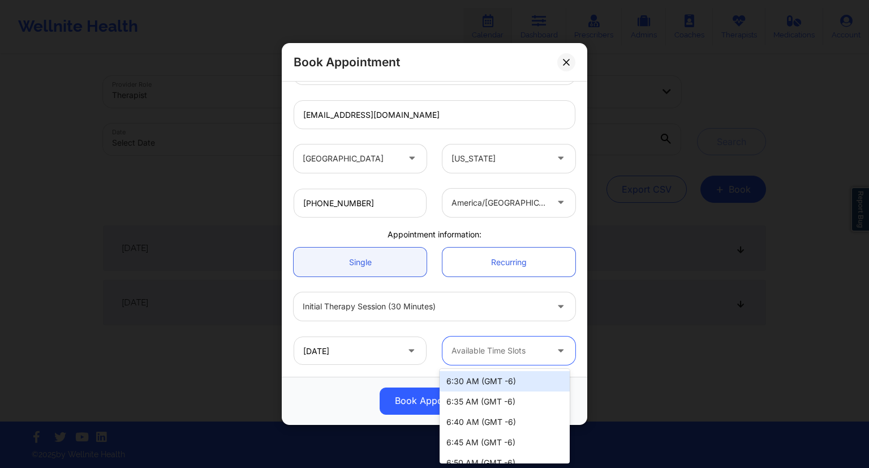
click at [559, 346] on icon at bounding box center [560, 349] width 11 height 10
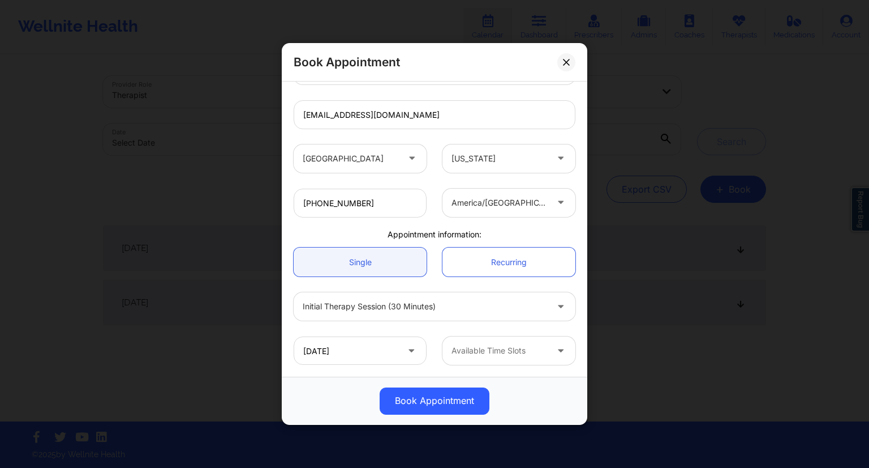
click at [545, 320] on div "Initial Therapy Session (30 minutes)" at bounding box center [435, 306] width 298 height 44
click at [559, 347] on icon at bounding box center [560, 349] width 11 height 10
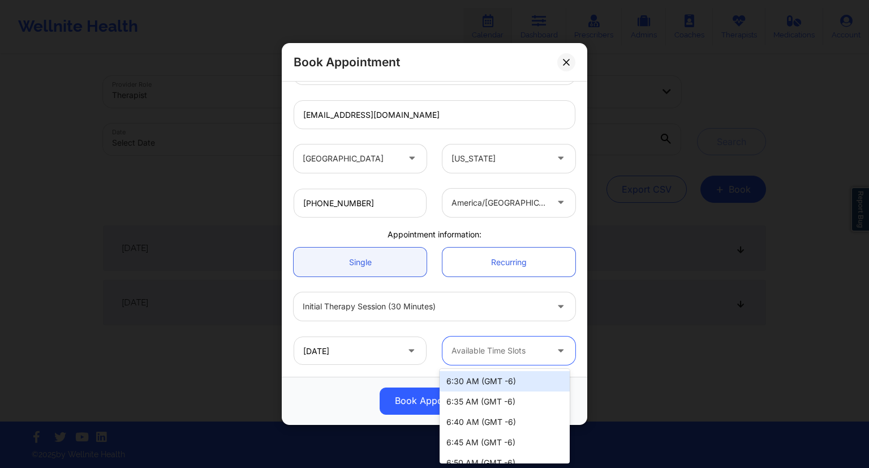
click at [485, 383] on div "6:30 AM (GMT -6)" at bounding box center [505, 381] width 130 height 20
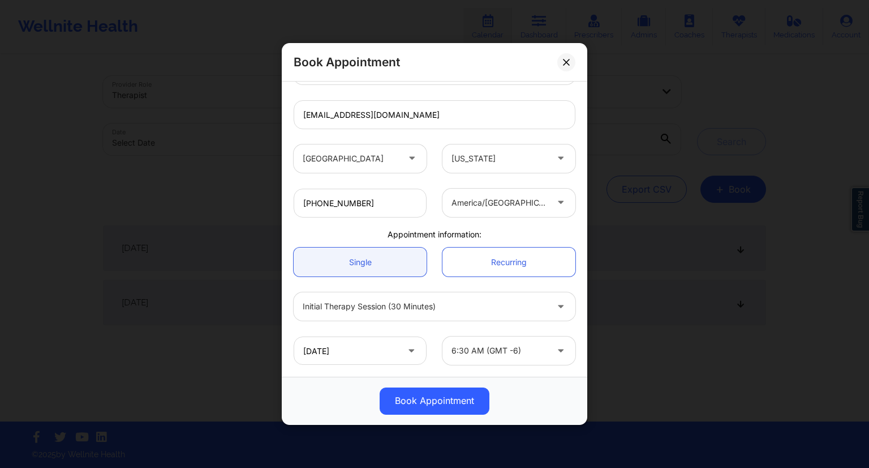
click at [525, 365] on div "[DATE] 6:30 AM (GMT -6)" at bounding box center [435, 350] width 298 height 44
click at [438, 398] on button "Book Appointment" at bounding box center [435, 400] width 110 height 27
